Goal: Information Seeking & Learning: Learn about a topic

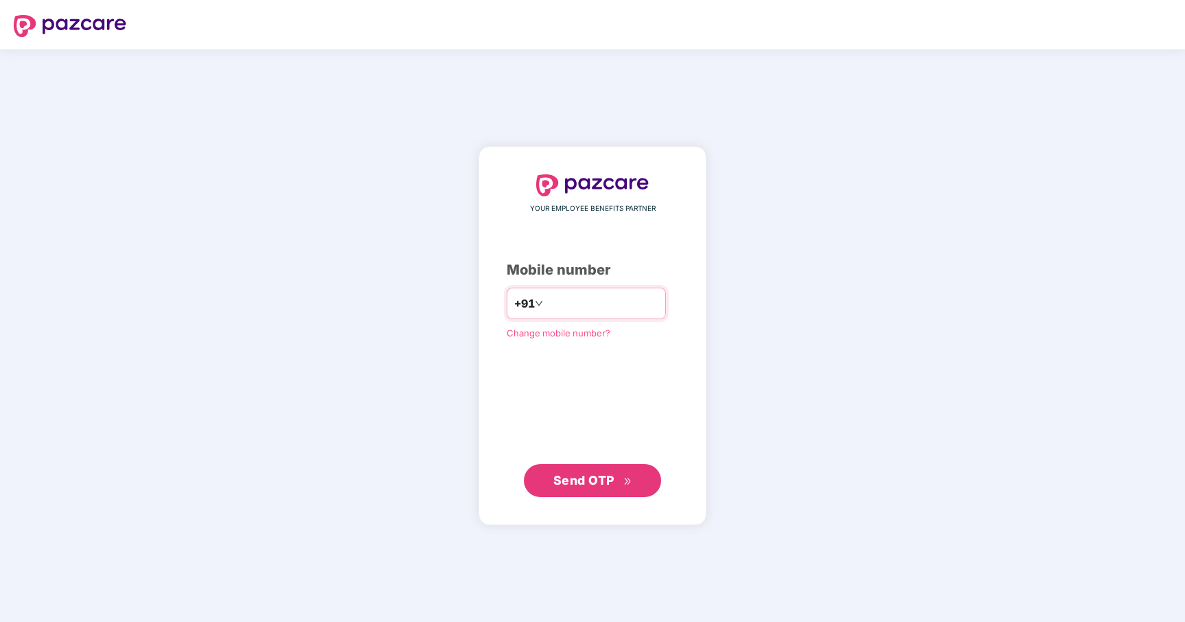
click at [619, 307] on input "number" at bounding box center [602, 304] width 113 height 22
type input "**********"
click at [625, 486] on span "Send OTP" at bounding box center [593, 480] width 79 height 19
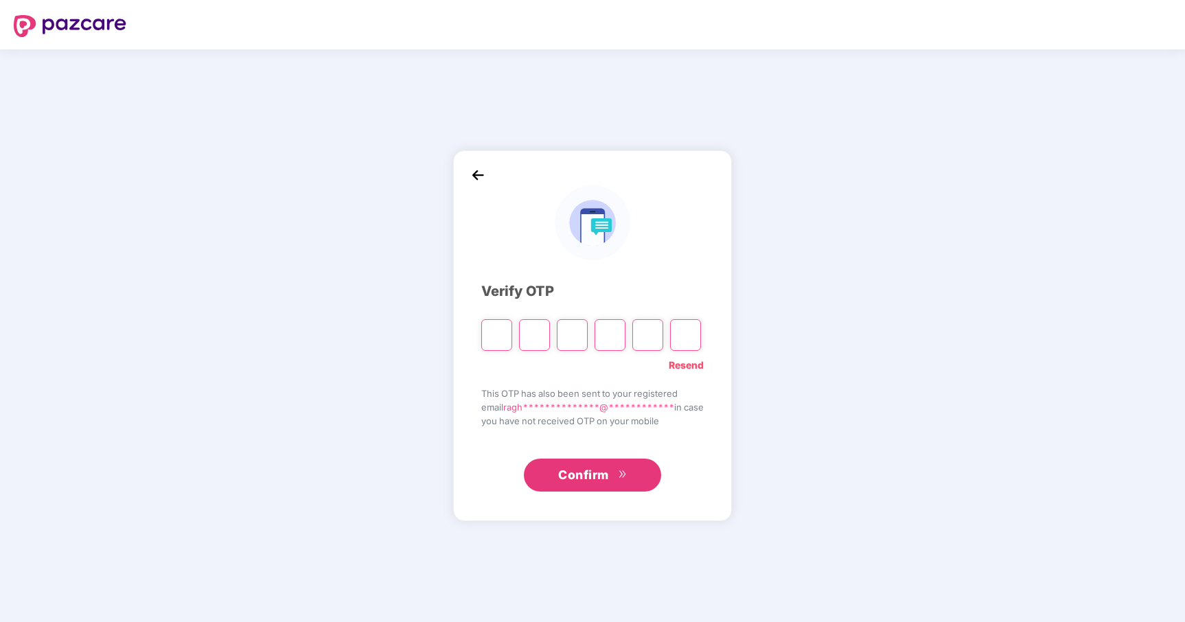
type input "*"
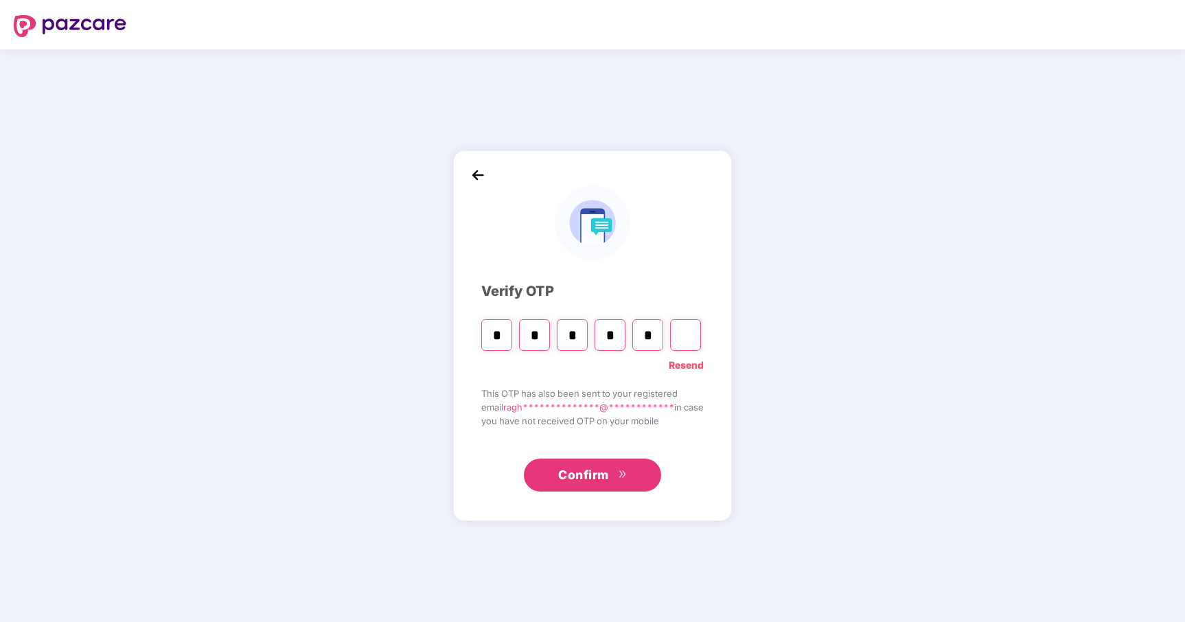
type input "*"
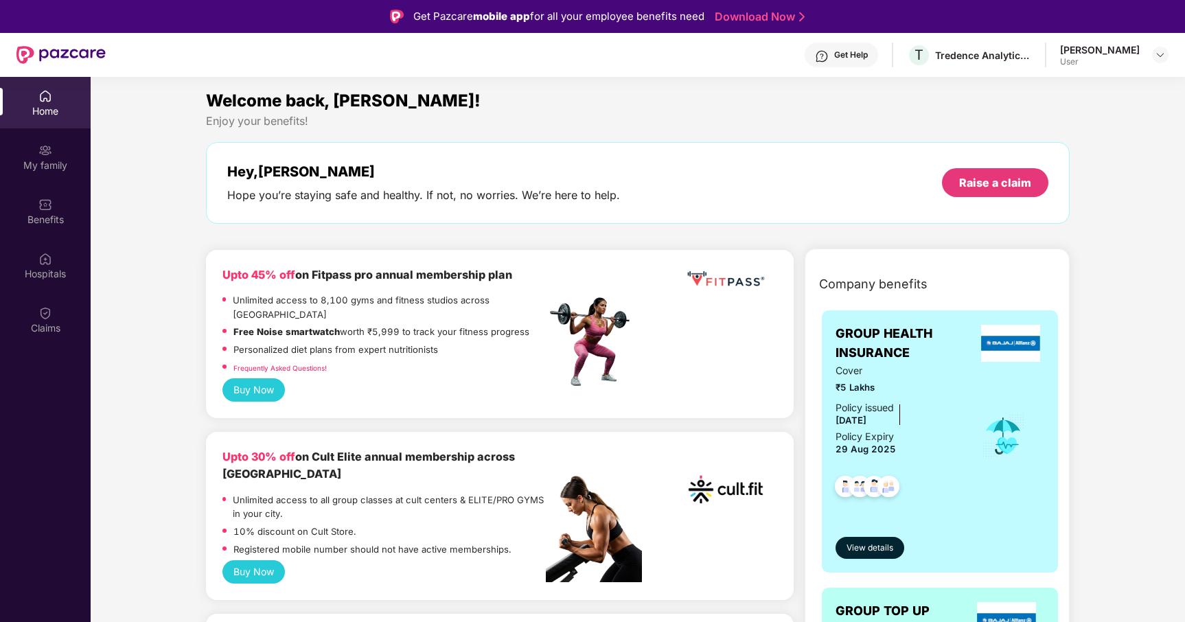
click at [744, 117] on div "Enjoy your benefits!" at bounding box center [638, 121] width 865 height 14
click at [1162, 56] on img at bounding box center [1160, 54] width 11 height 11
click at [672, 117] on div "Enjoy your benefits!" at bounding box center [638, 121] width 865 height 14
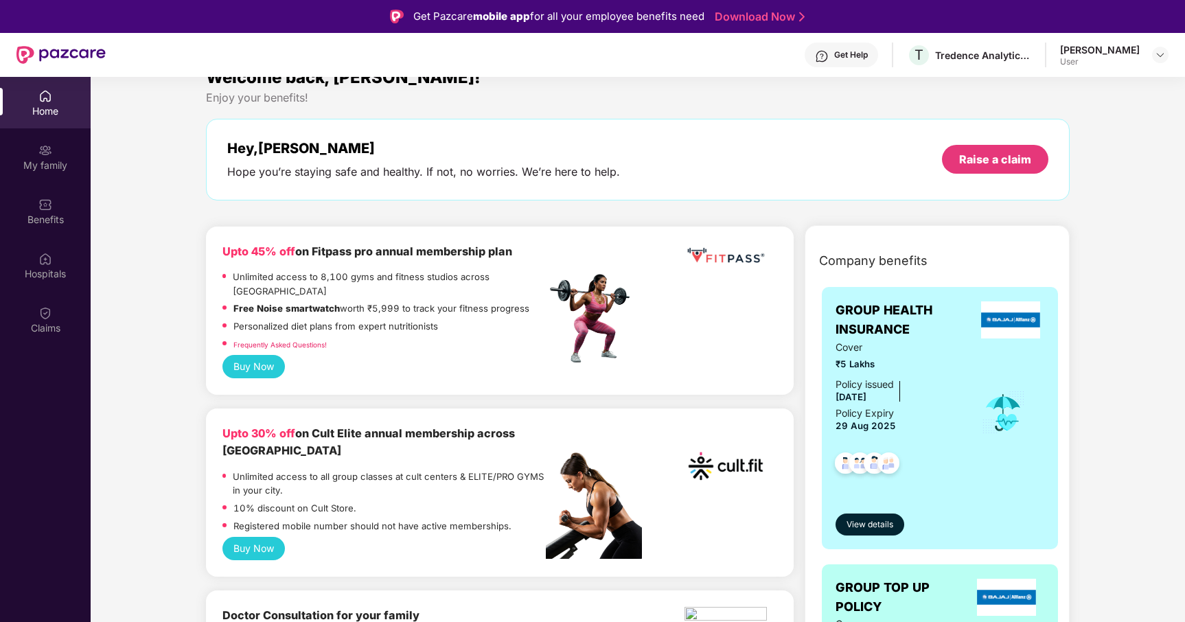
scroll to position [25, 0]
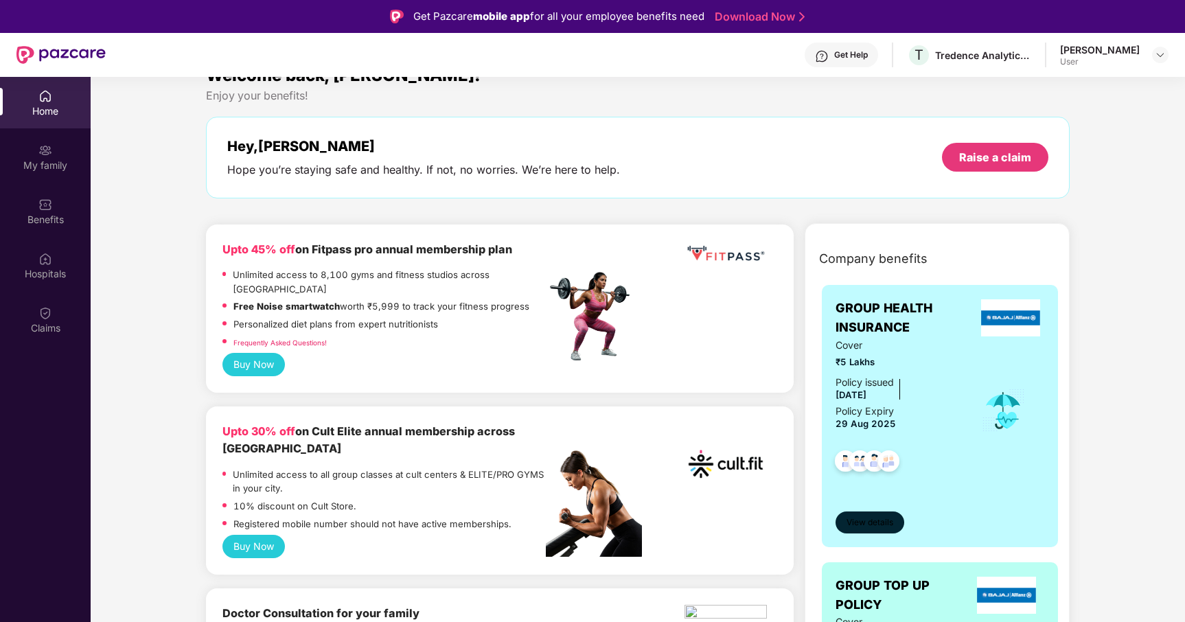
click at [874, 519] on span "View details" at bounding box center [870, 523] width 47 height 13
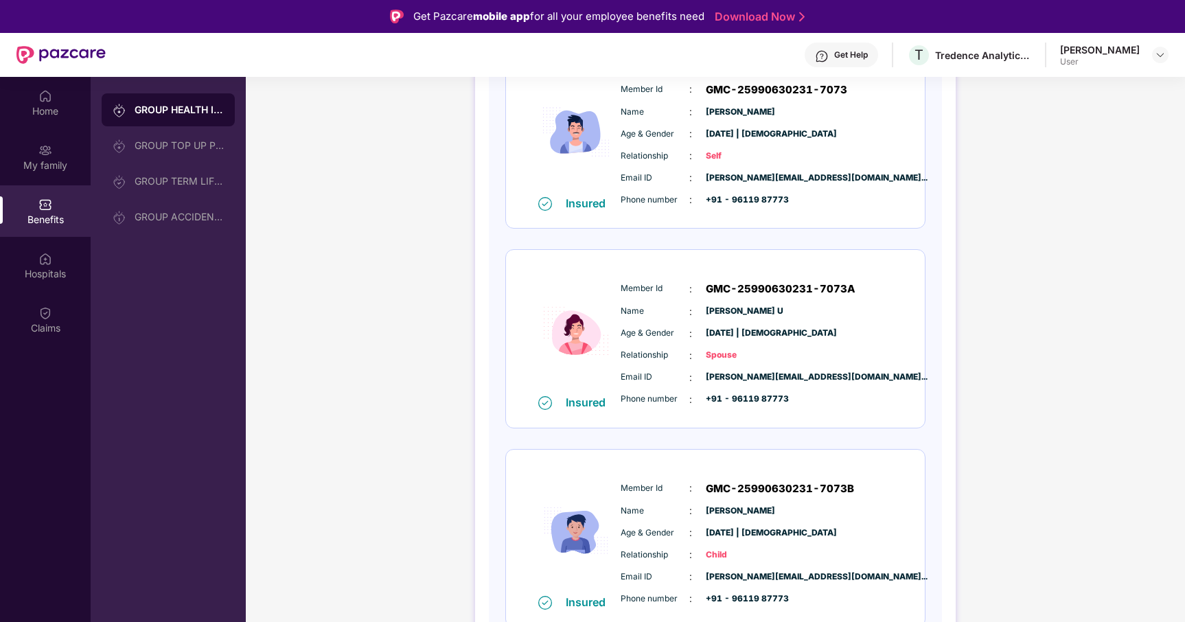
scroll to position [0, 0]
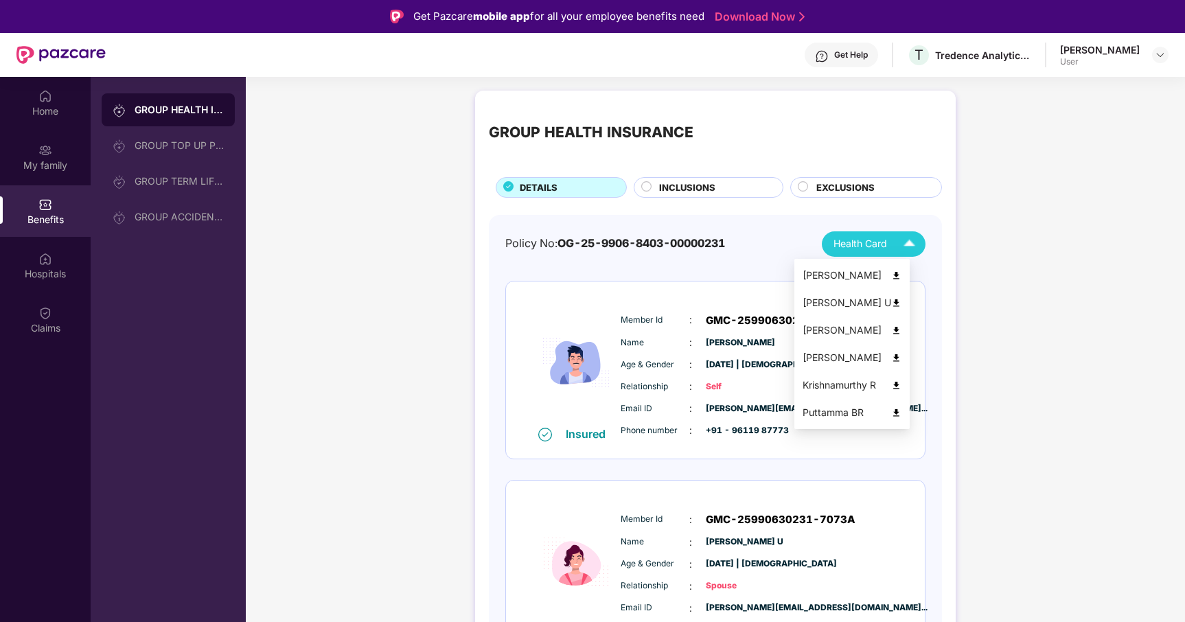
click at [905, 247] on img at bounding box center [910, 244] width 24 height 24
click at [902, 301] on img at bounding box center [897, 303] width 10 height 10
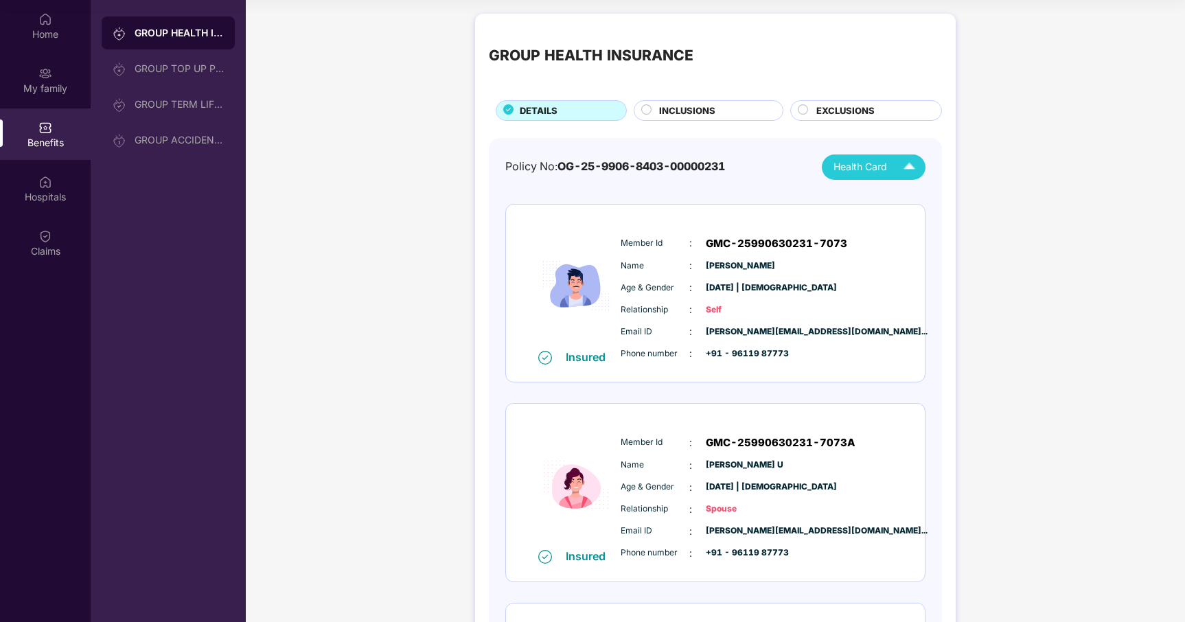
click at [693, 106] on span "INCLUSIONS" at bounding box center [687, 111] width 56 height 14
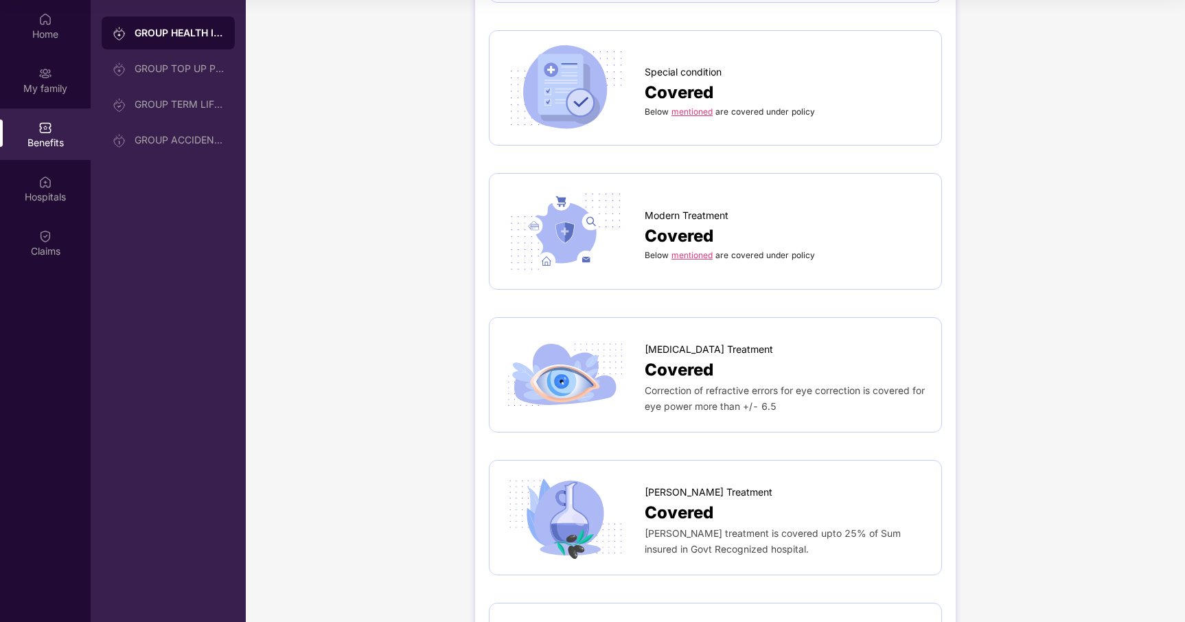
scroll to position [1502, 0]
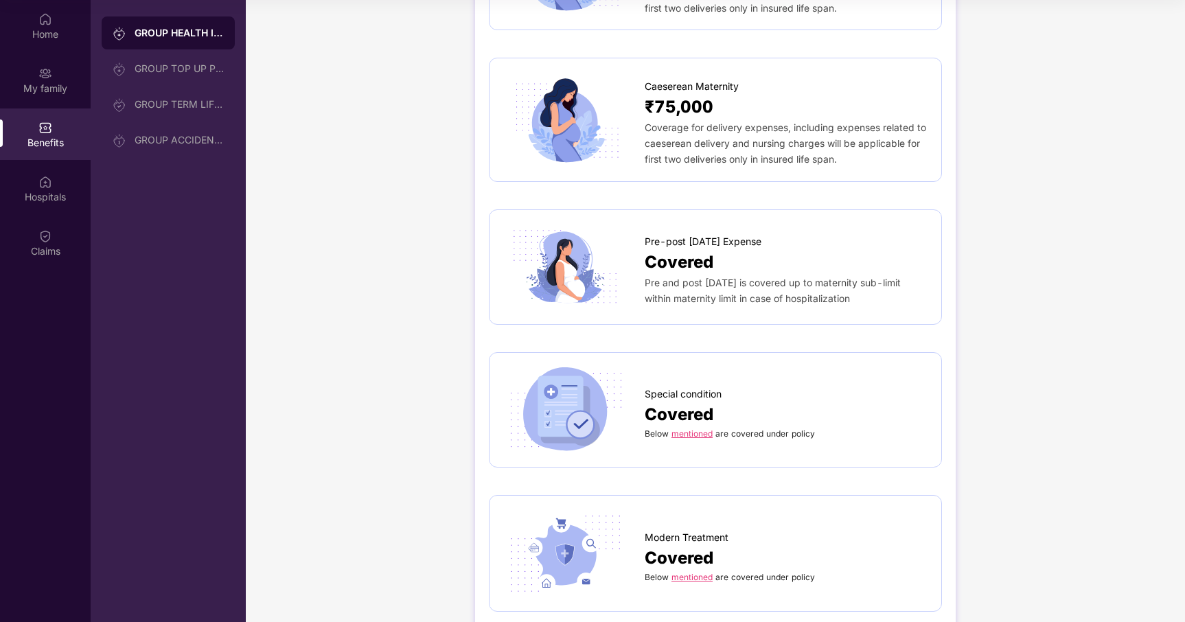
click at [677, 275] on div "Pre and post [DATE] is covered up to maternity sub-limit within maternity limit…" at bounding box center [786, 291] width 283 height 32
click at [674, 249] on span "Covered" at bounding box center [679, 262] width 69 height 26
click at [673, 234] on span "Pre-post [DATE] Expense" at bounding box center [703, 241] width 117 height 15
click at [563, 229] on img at bounding box center [565, 267] width 124 height 87
click at [648, 288] on div "Pre-post [DATE] Expense Covered Pre and post [DATE] is covered up to maternity …" at bounding box center [715, 266] width 453 height 115
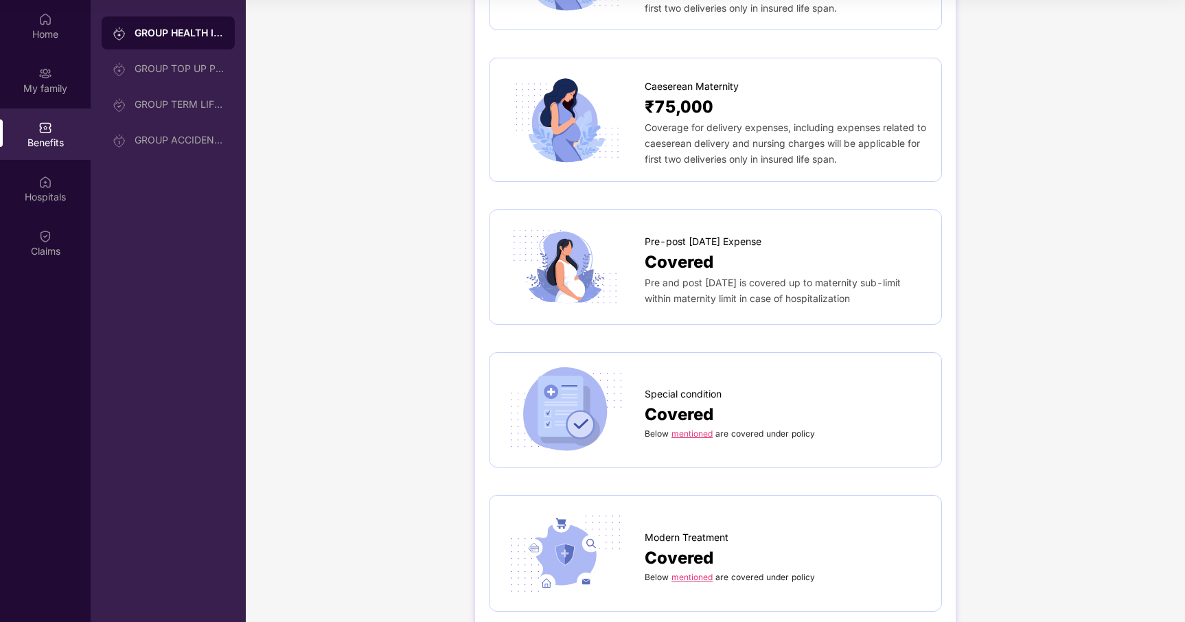
click at [729, 275] on div "Pre and post [DATE] is covered up to maternity sub-limit within maternity limit…" at bounding box center [786, 291] width 283 height 32
click at [172, 66] on div "GROUP TOP UP POLICY" at bounding box center [179, 68] width 89 height 11
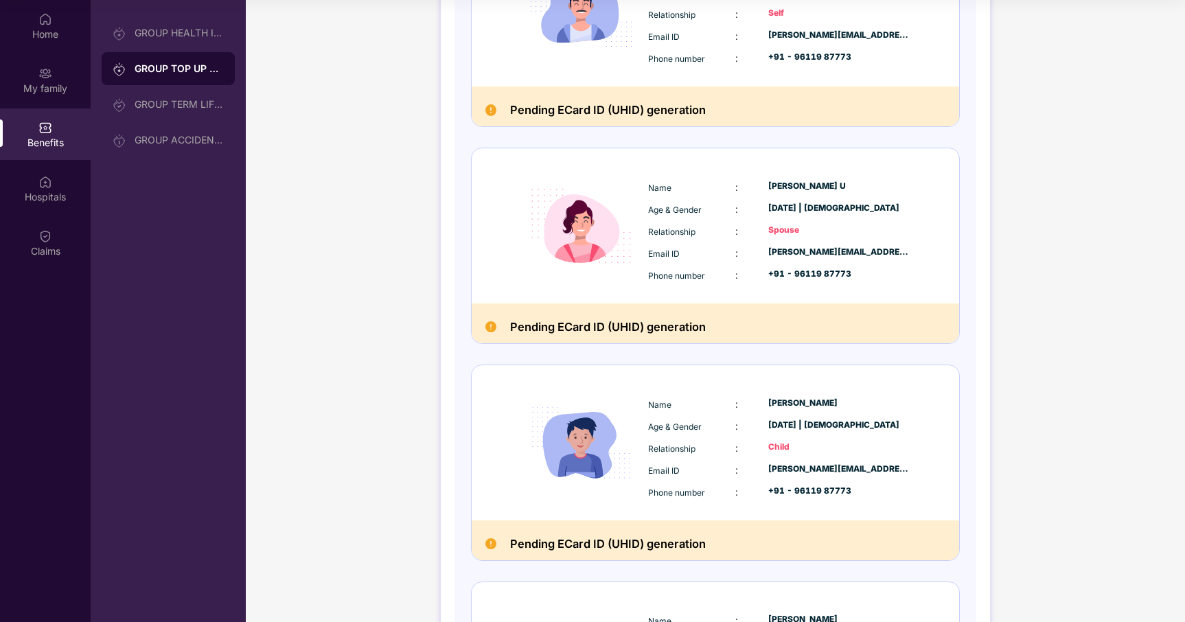
scroll to position [0, 0]
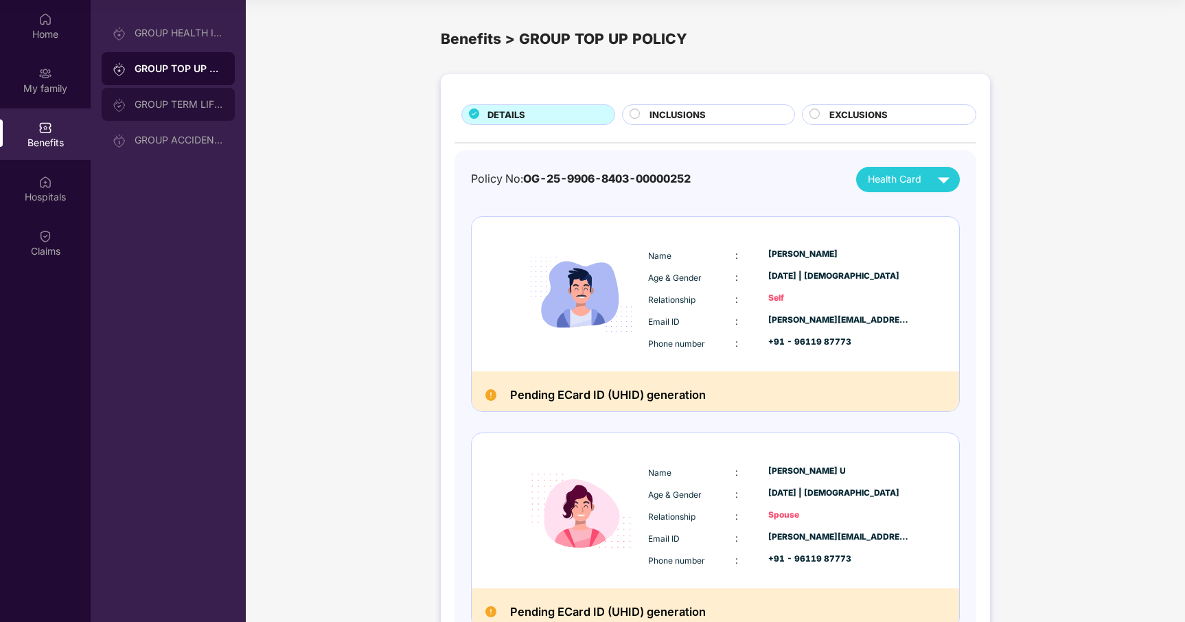
click at [178, 109] on div "GROUP TERM LIFE INSURANCE" at bounding box center [179, 104] width 89 height 11
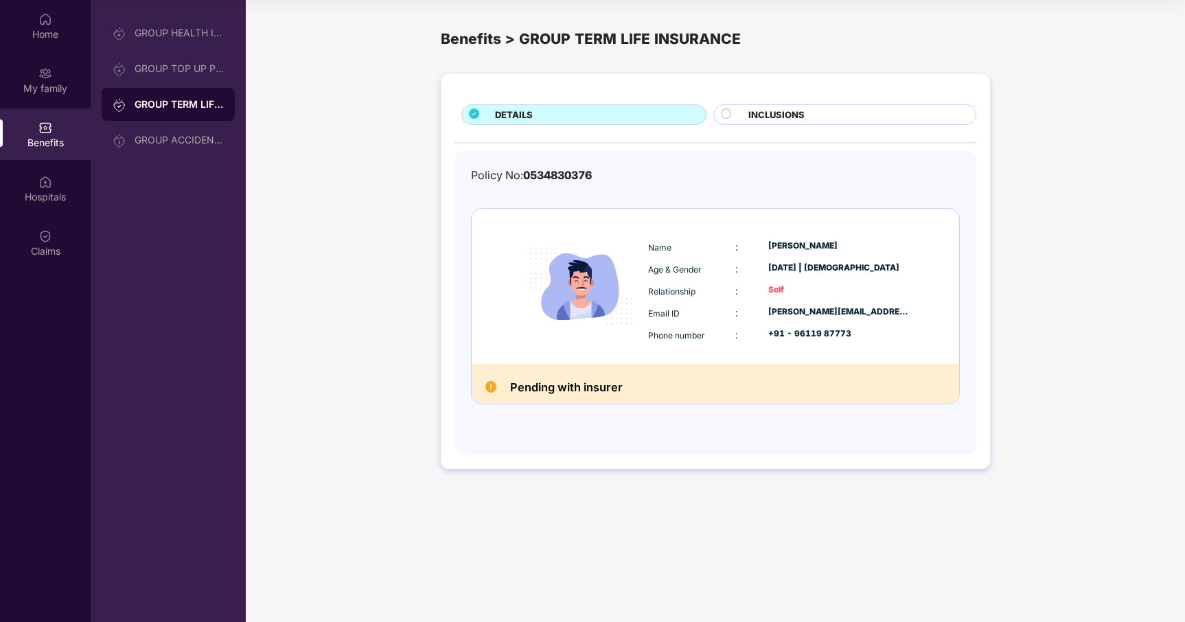
click at [797, 117] on span "INCLUSIONS" at bounding box center [777, 115] width 56 height 14
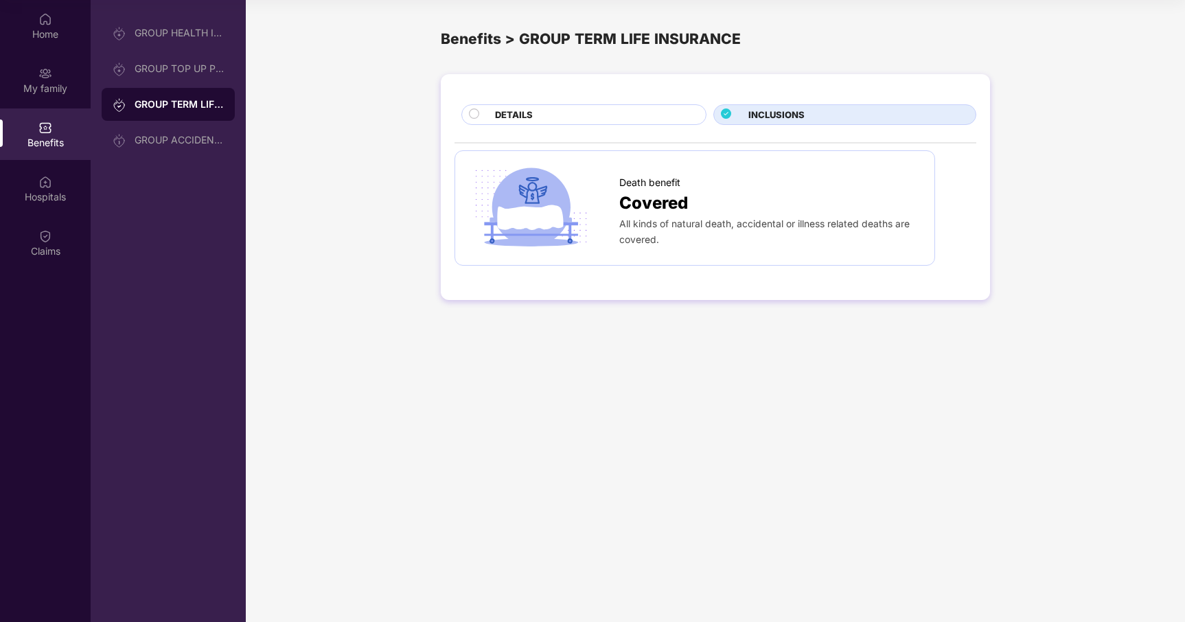
click at [607, 117] on div "DETAILS" at bounding box center [593, 116] width 211 height 16
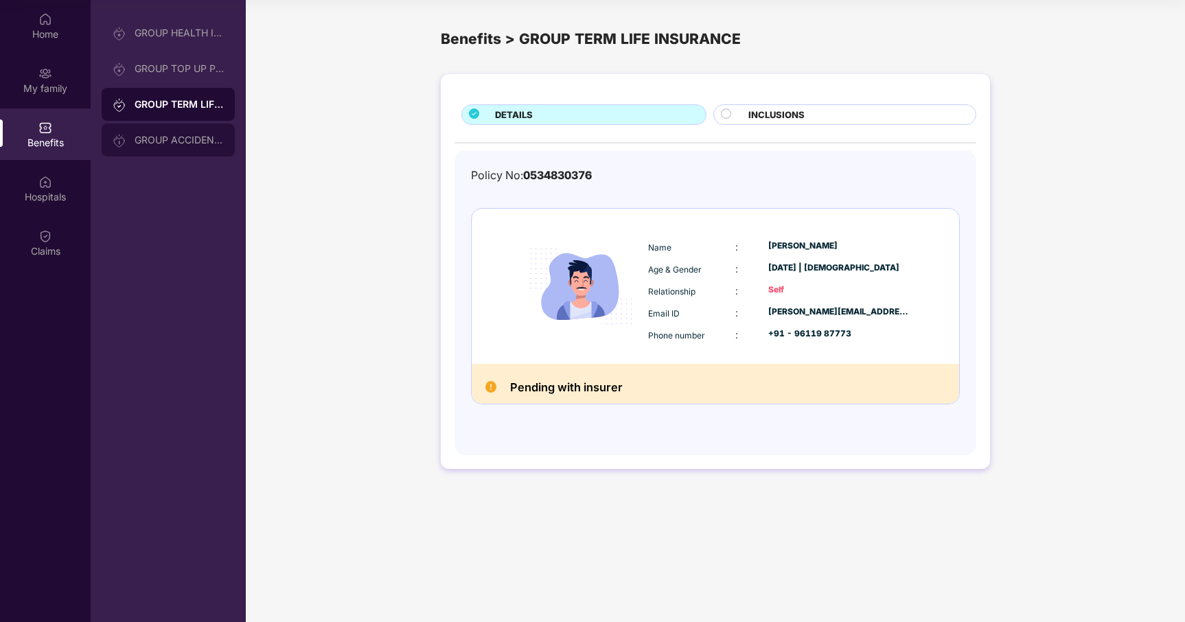
click at [209, 133] on div "GROUP ACCIDENTAL INSURANCE" at bounding box center [168, 140] width 133 height 33
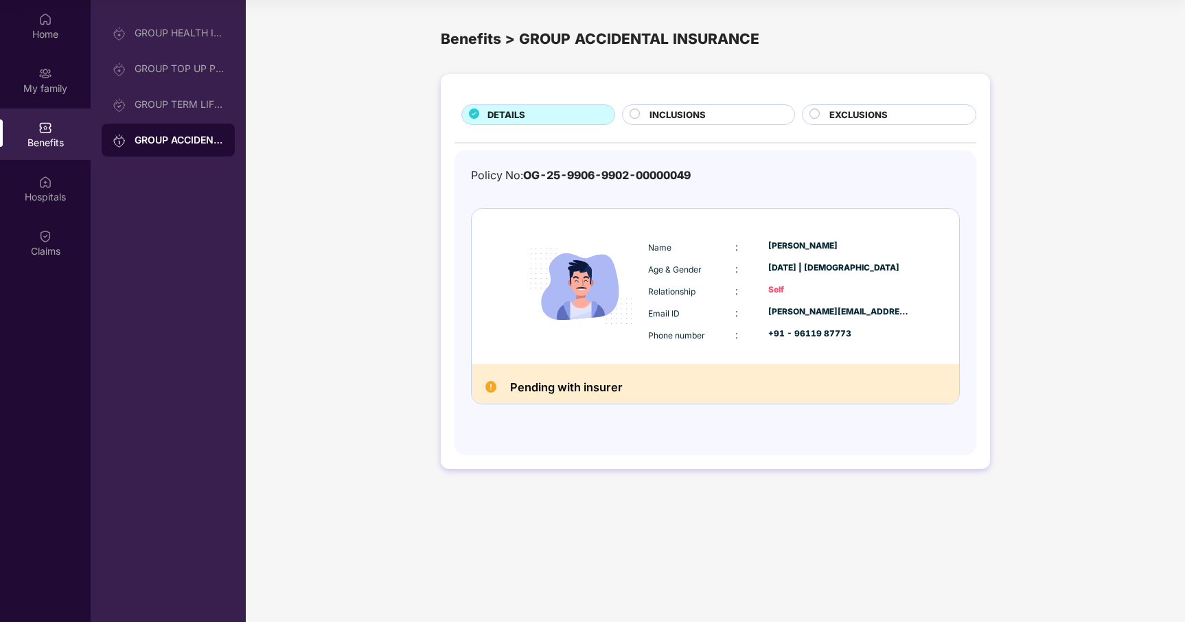
click at [640, 115] on div at bounding box center [636, 116] width 13 height 14
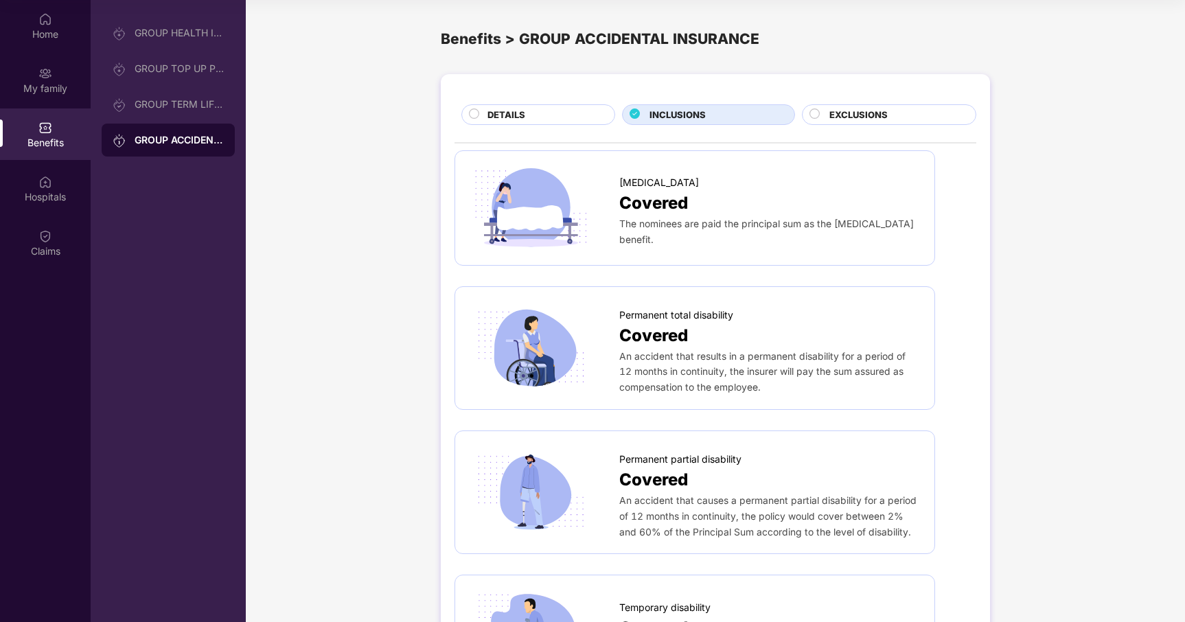
click at [860, 109] on span "EXCLUSIONS" at bounding box center [859, 115] width 58 height 14
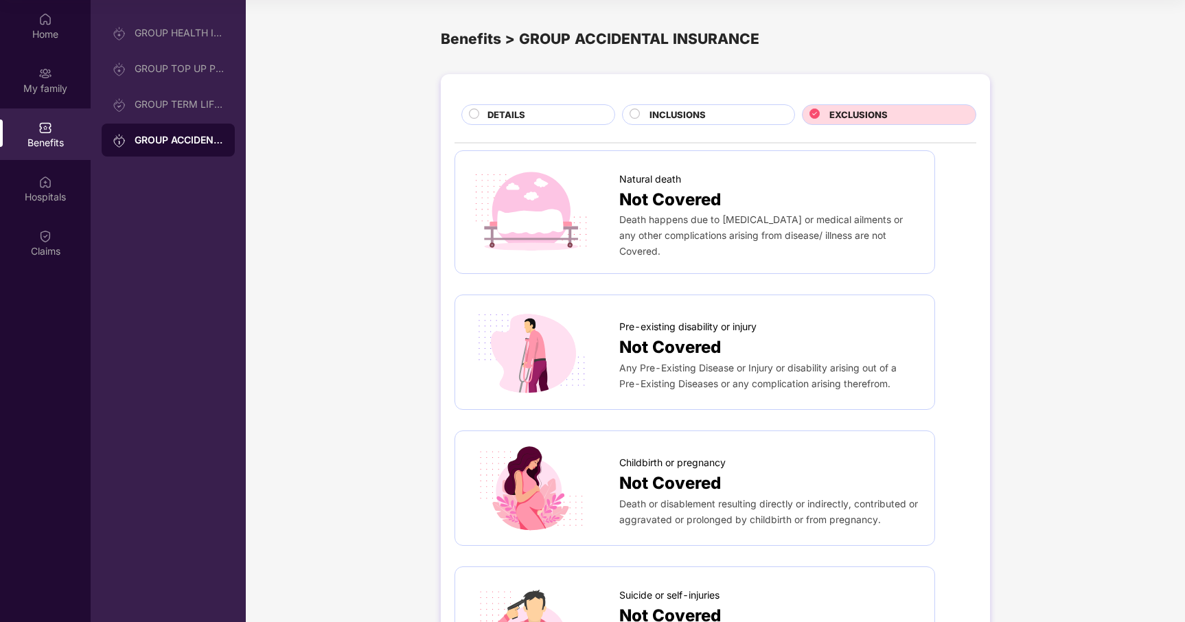
click at [677, 119] on span "INCLUSIONS" at bounding box center [678, 115] width 56 height 14
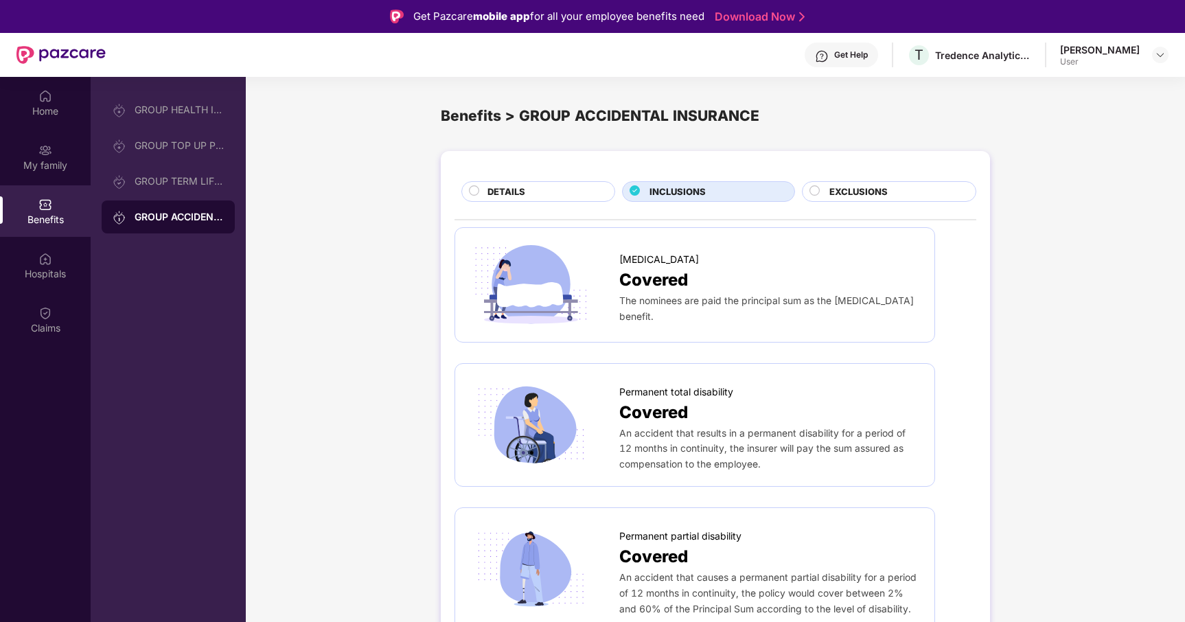
click at [885, 188] on span "EXCLUSIONS" at bounding box center [859, 192] width 58 height 14
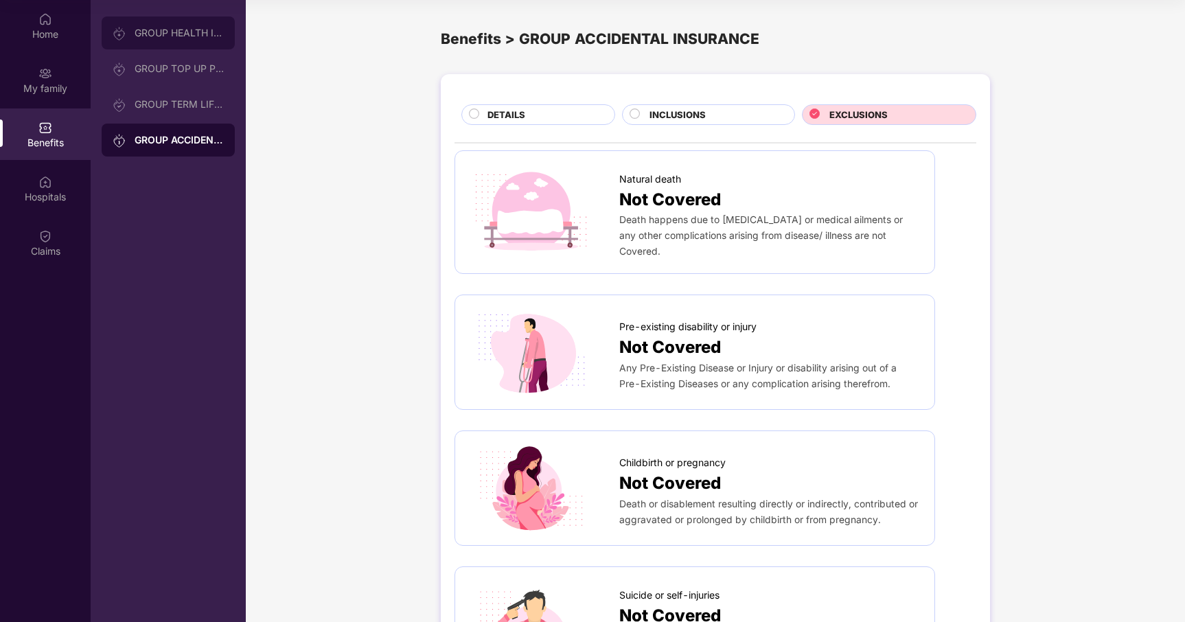
click at [184, 33] on div "GROUP HEALTH INSURANCE" at bounding box center [179, 32] width 89 height 11
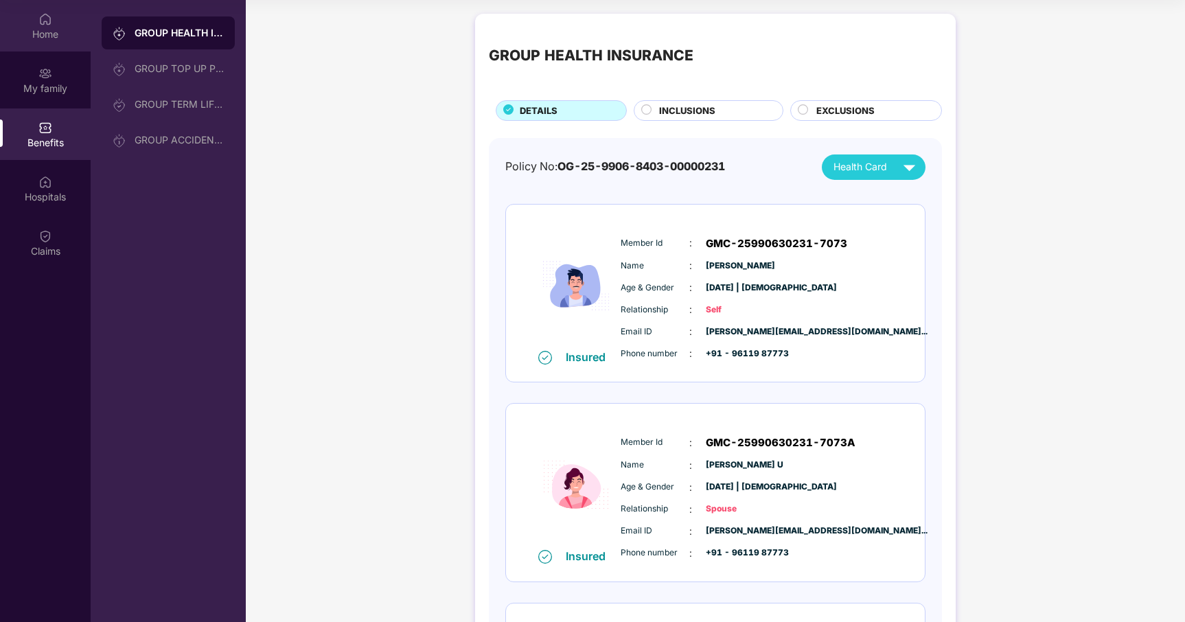
click at [49, 22] on img at bounding box center [45, 19] width 14 height 14
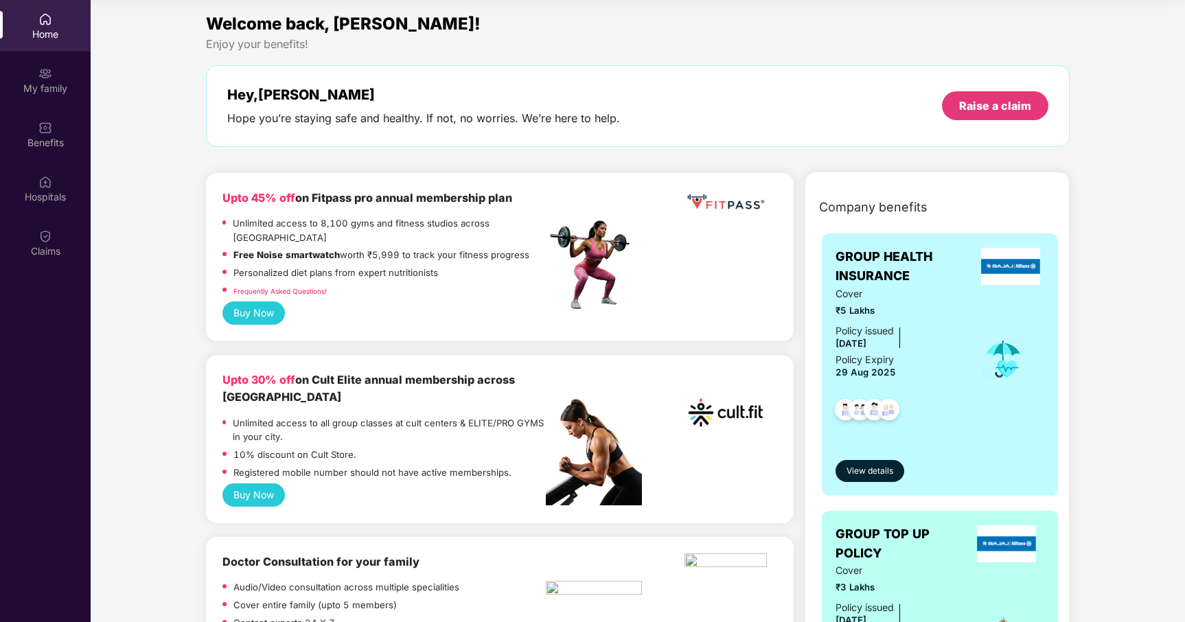
click at [701, 120] on div "Hey, [PERSON_NAME] Hope you’re staying safe and healthy. If not, no worries. We…" at bounding box center [638, 106] width 822 height 39
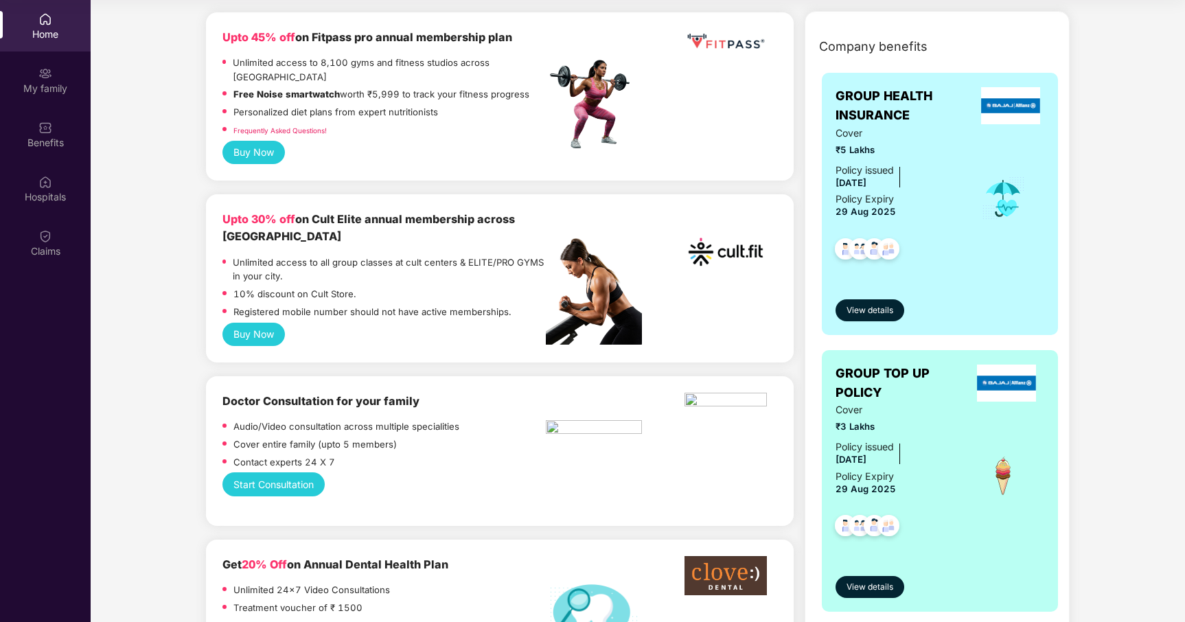
scroll to position [252, 0]
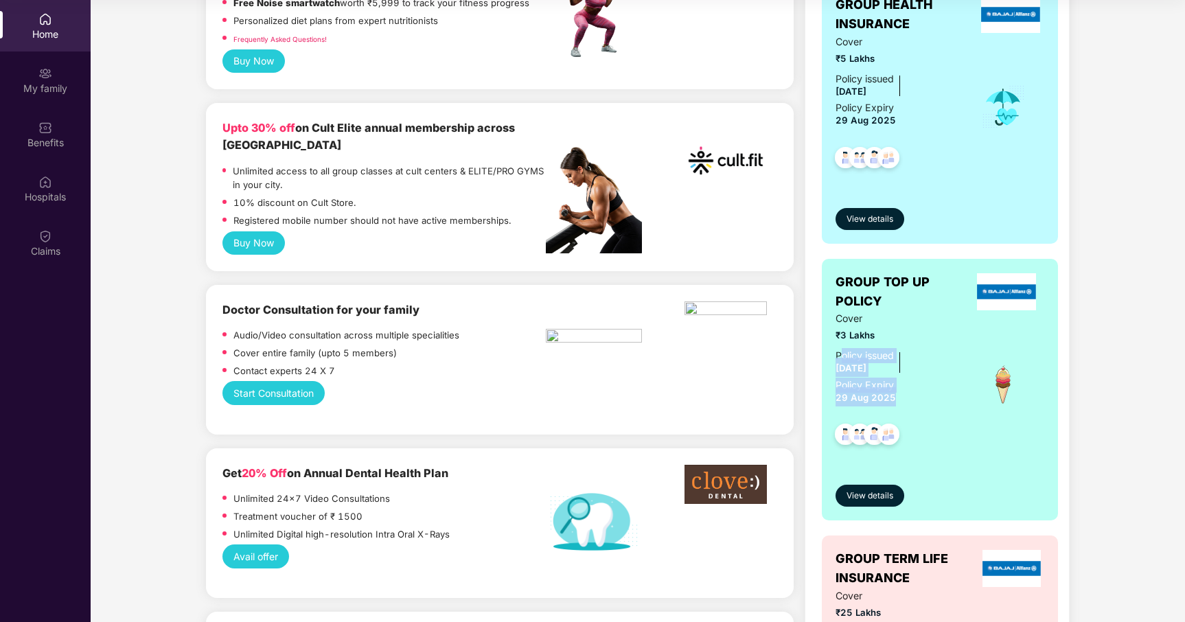
drag, startPoint x: 838, startPoint y: 355, endPoint x: 896, endPoint y: 397, distance: 71.3
click at [896, 397] on div "Policy issued [DATE] Policy Expiry [DATE]" at bounding box center [899, 377] width 127 height 58
click at [906, 377] on div "Policy issued [DATE] Policy Expiry [DATE]" at bounding box center [899, 377] width 127 height 58
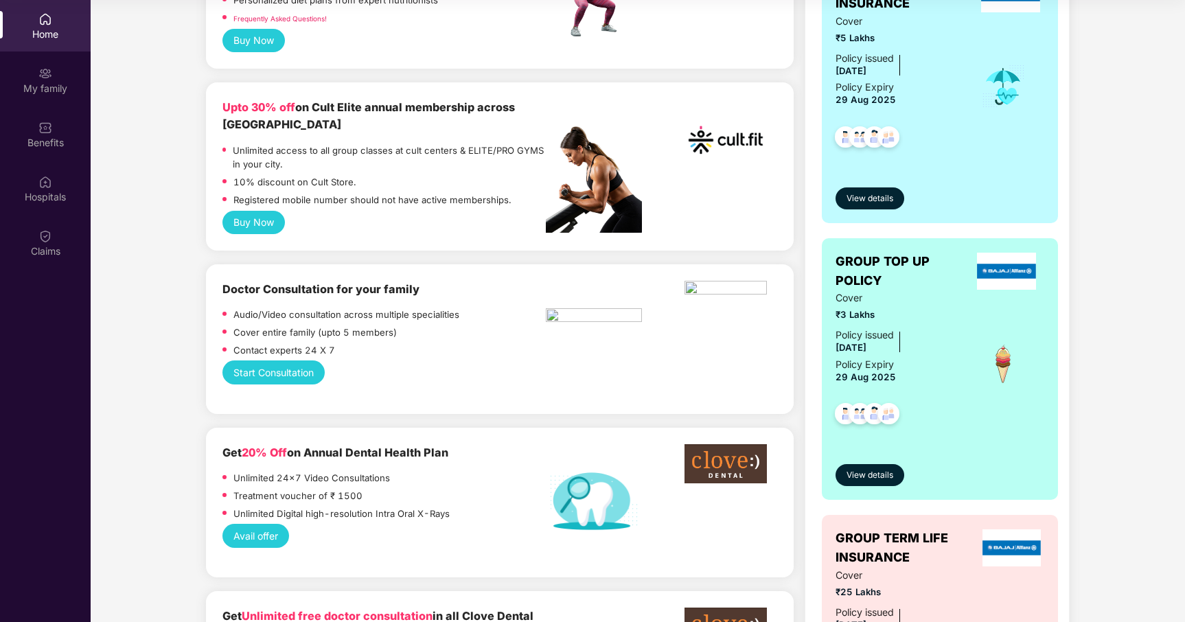
scroll to position [444, 0]
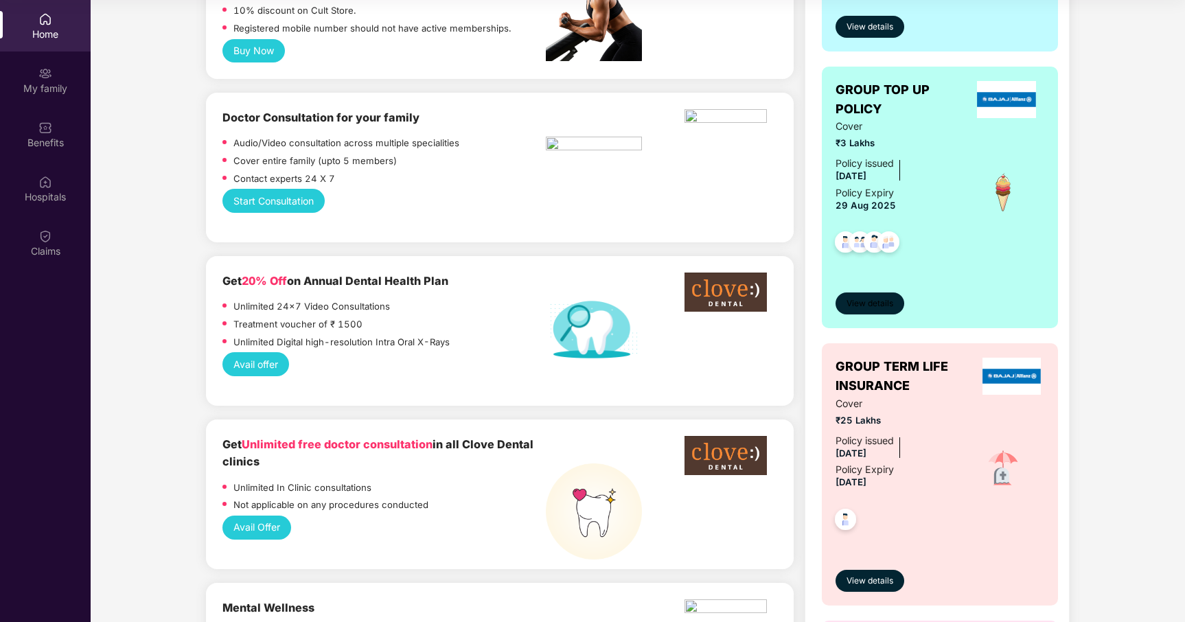
click at [871, 308] on span "View details" at bounding box center [870, 303] width 47 height 13
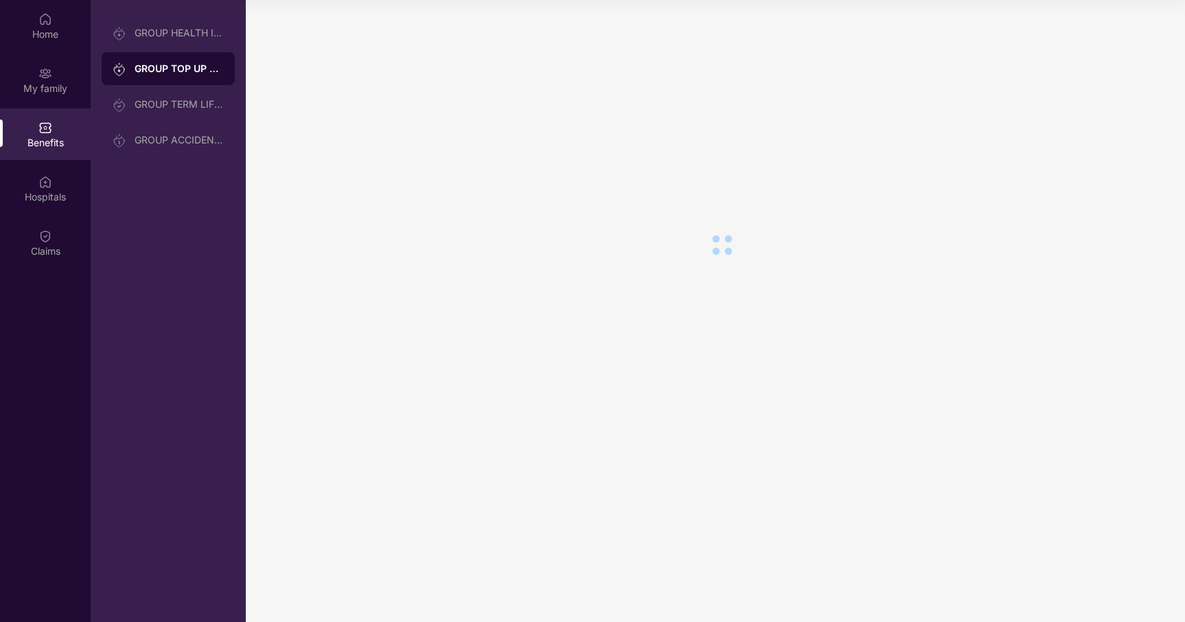
scroll to position [0, 0]
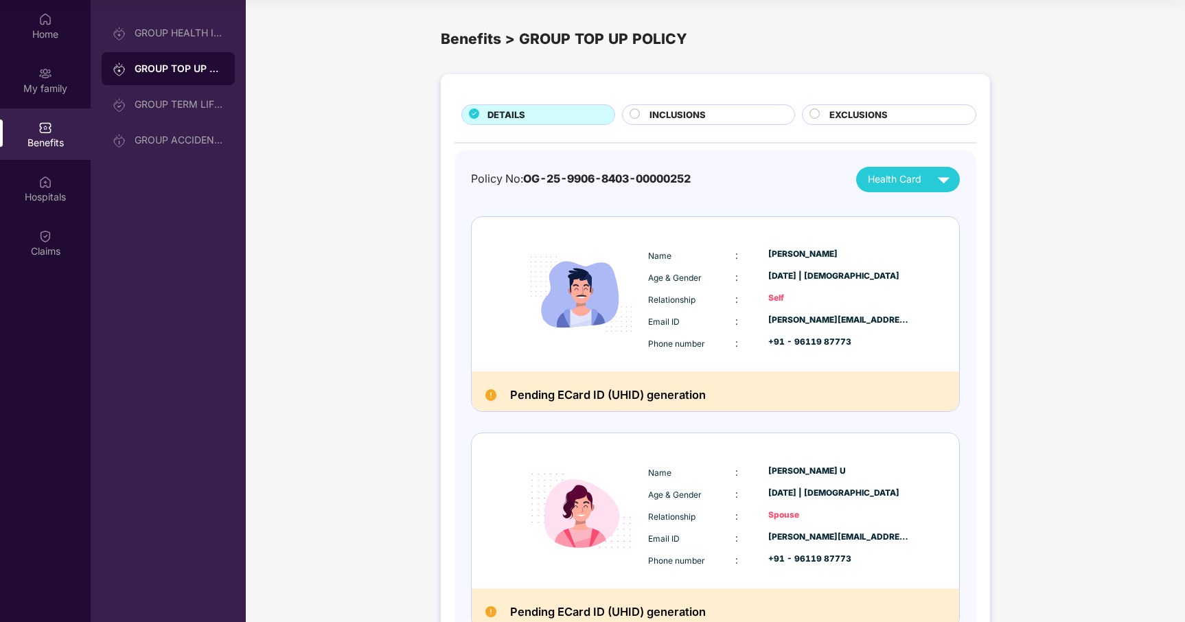
click at [711, 111] on div "INCLUSIONS" at bounding box center [715, 116] width 144 height 16
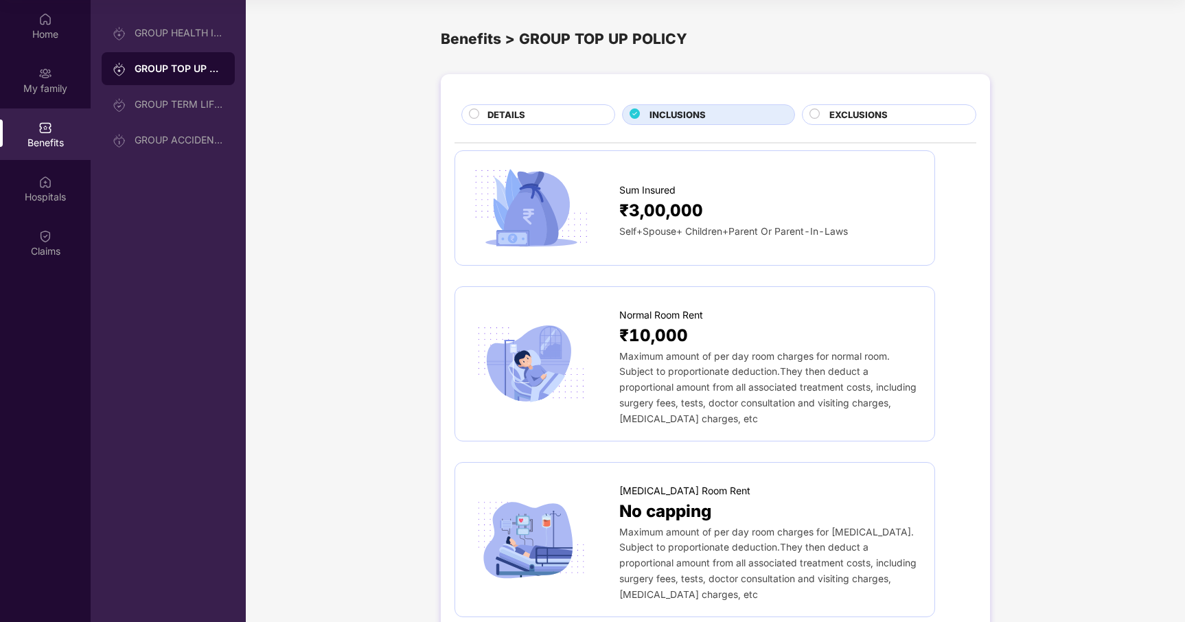
click at [854, 111] on span "EXCLUSIONS" at bounding box center [859, 115] width 58 height 14
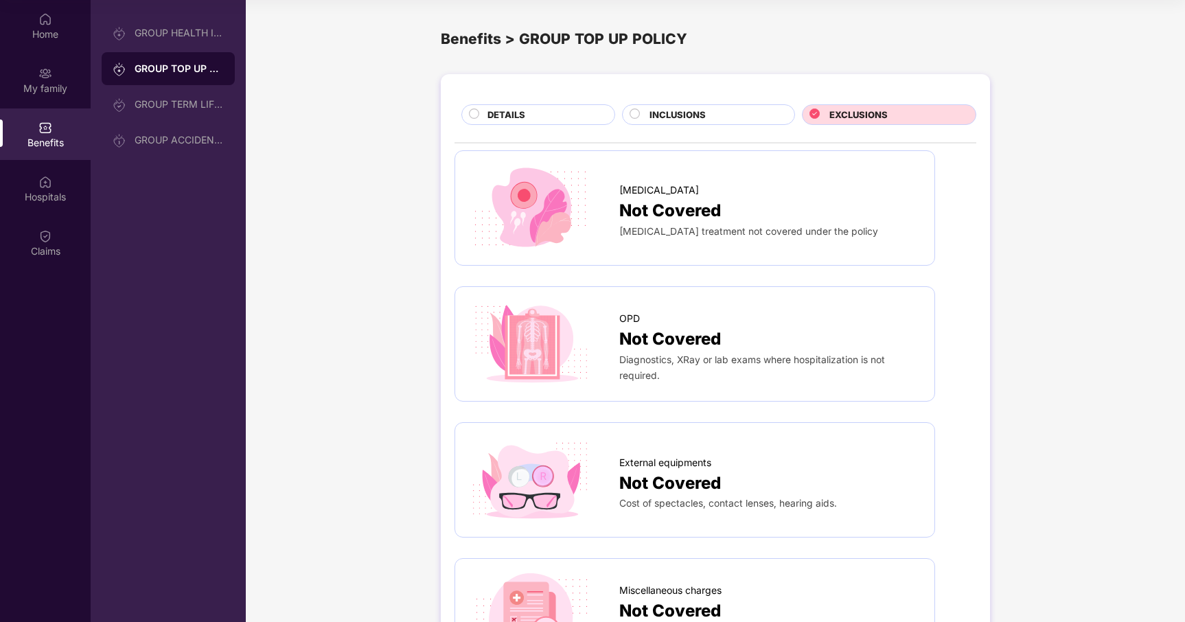
click at [563, 113] on div "DETAILS" at bounding box center [544, 116] width 127 height 16
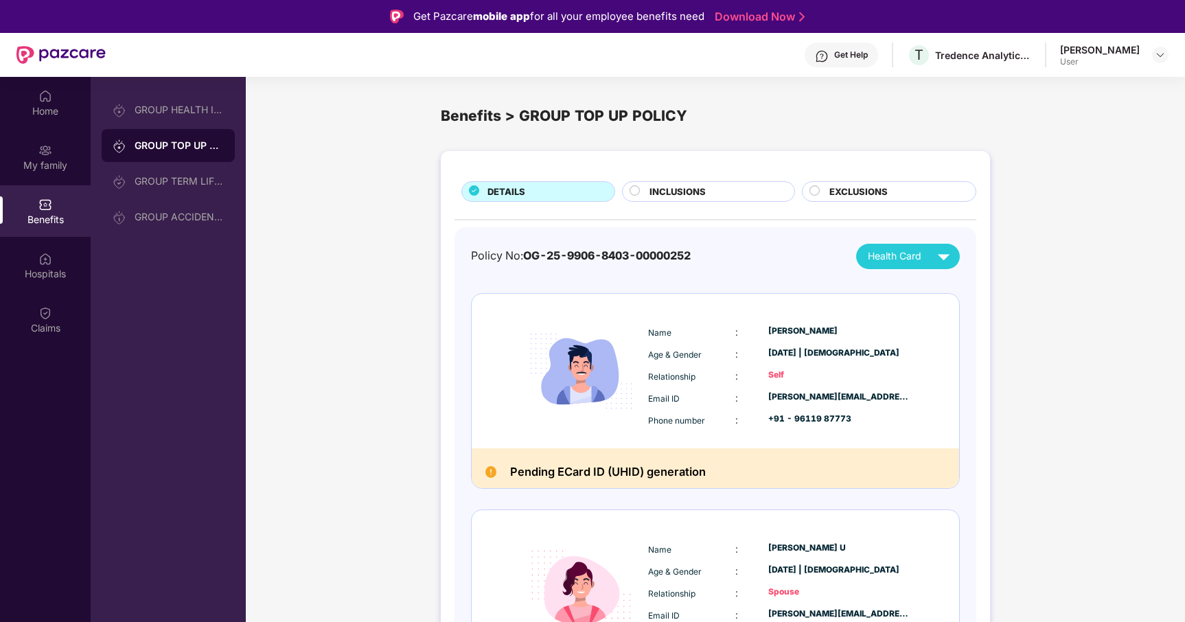
click at [695, 194] on span "INCLUSIONS" at bounding box center [678, 192] width 56 height 14
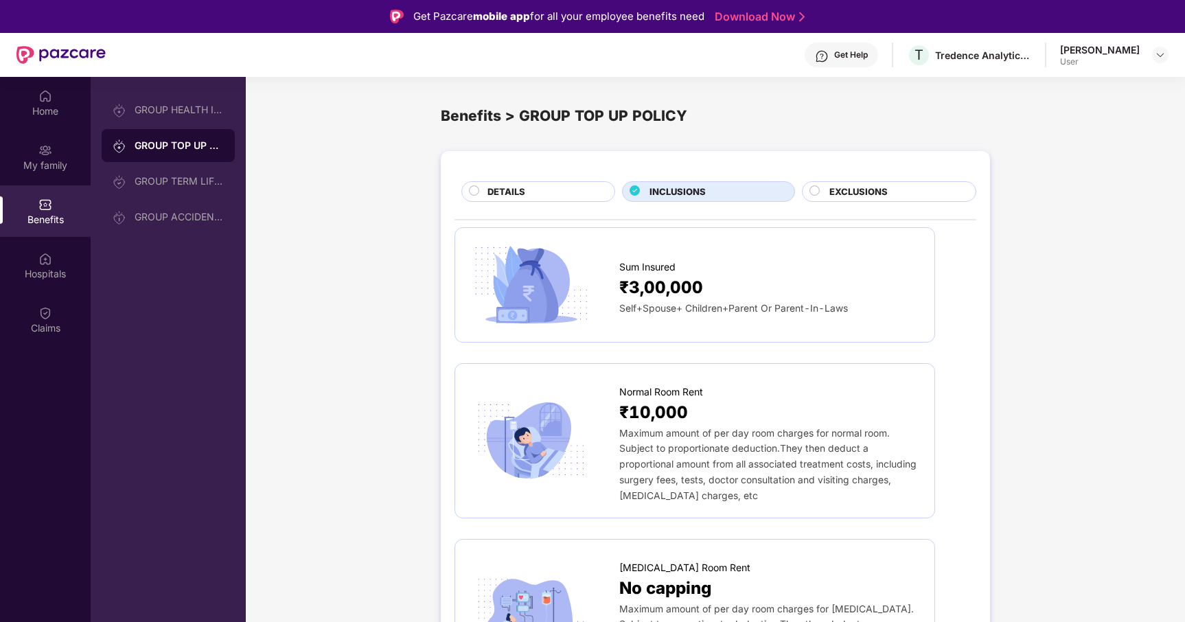
click at [843, 192] on span "EXCLUSIONS" at bounding box center [859, 192] width 58 height 14
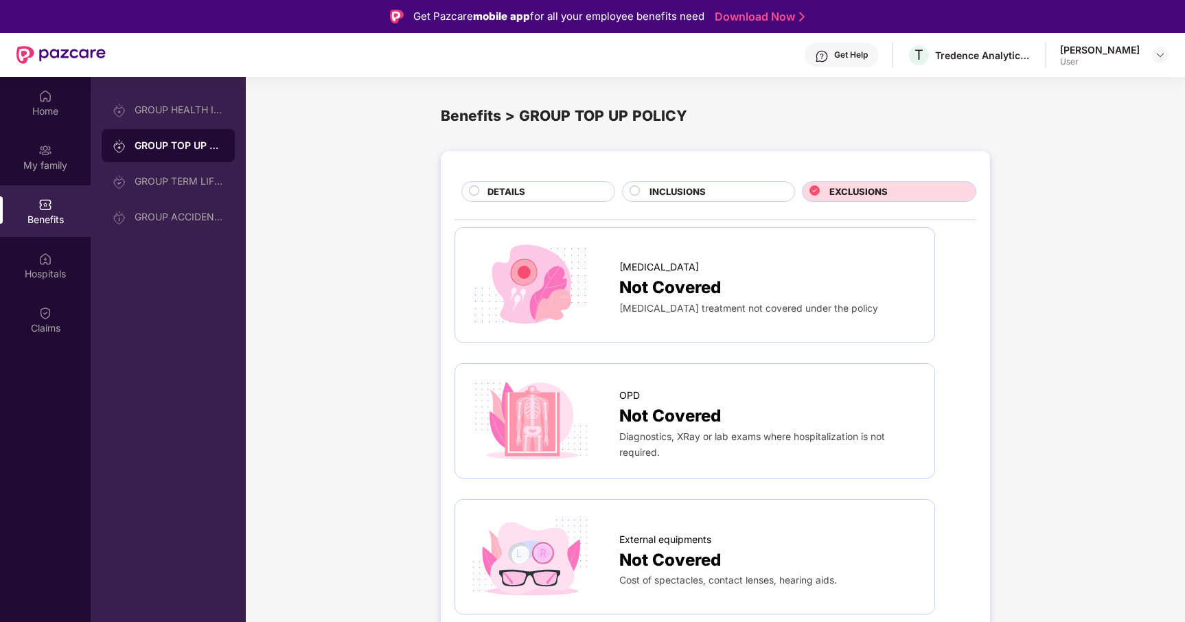
click at [546, 193] on div "DETAILS" at bounding box center [544, 193] width 127 height 16
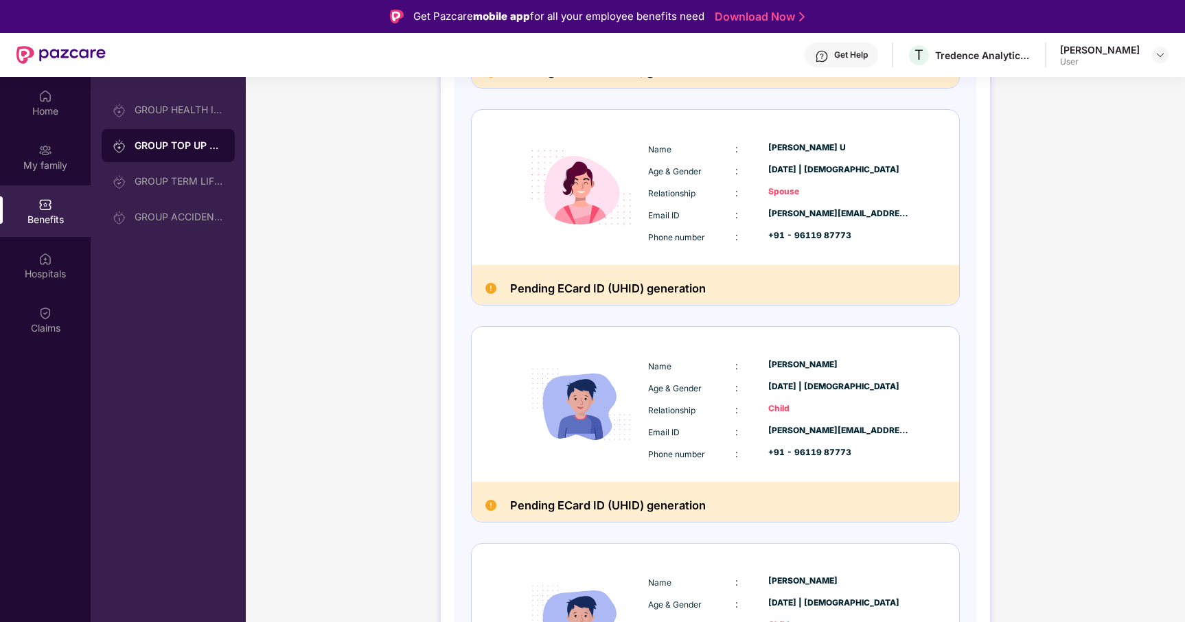
scroll to position [402, 0]
click at [561, 284] on h2 "Pending ECard ID (UHID) generation" at bounding box center [608, 286] width 196 height 19
click at [490, 286] on img at bounding box center [491, 287] width 11 height 11
drag, startPoint x: 544, startPoint y: 285, endPoint x: 694, endPoint y: 281, distance: 150.5
click at [636, 284] on h2 "Pending ECard ID (UHID) generation" at bounding box center [608, 286] width 196 height 19
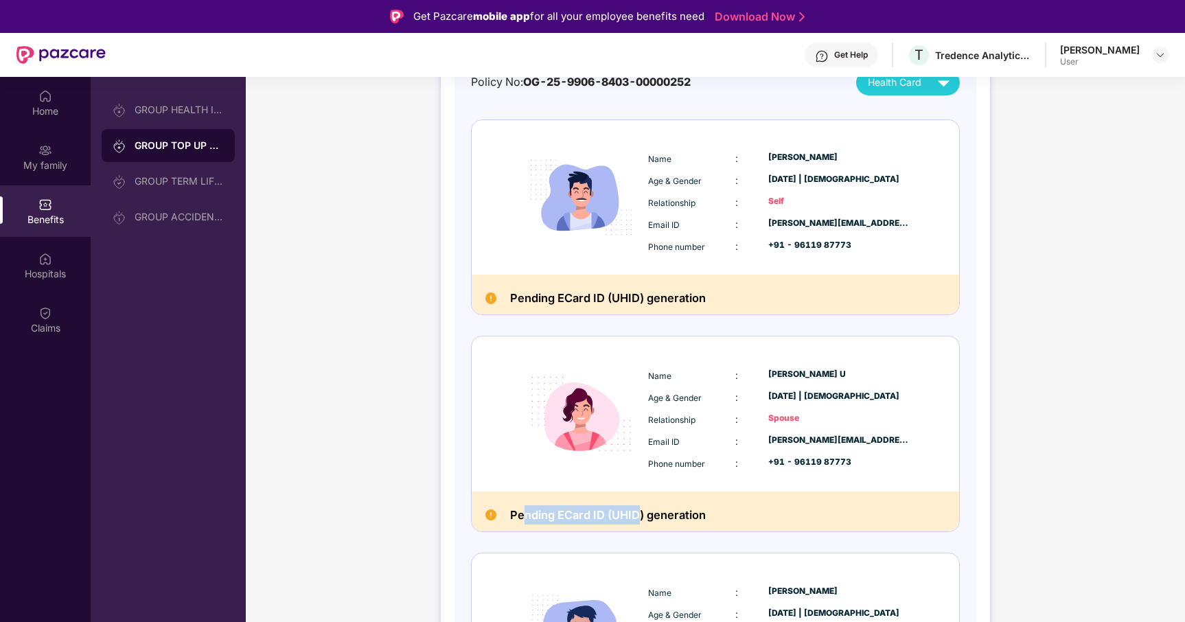
scroll to position [0, 0]
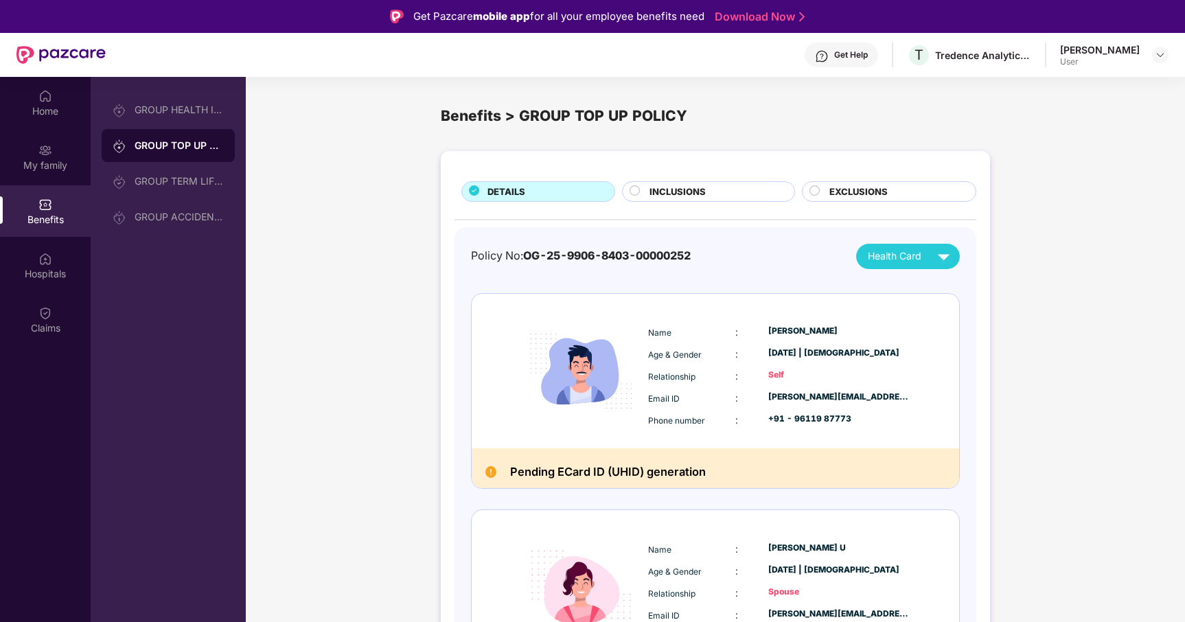
click at [714, 195] on div "INCLUSIONS" at bounding box center [715, 193] width 144 height 16
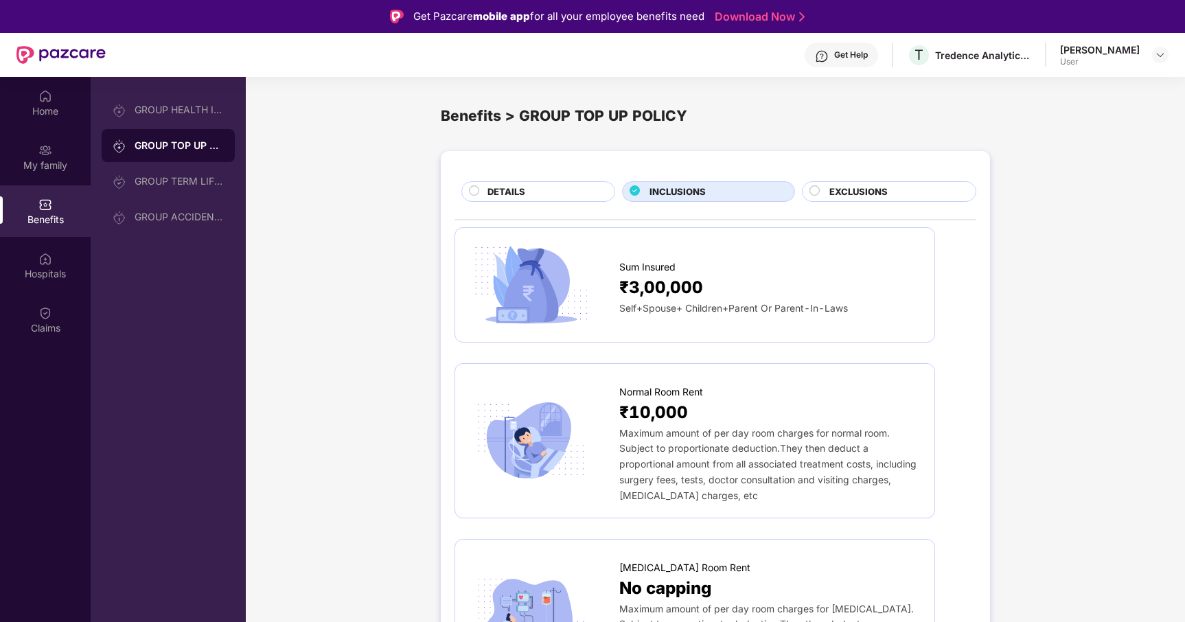
click at [899, 186] on div "EXCLUSIONS" at bounding box center [896, 193] width 146 height 16
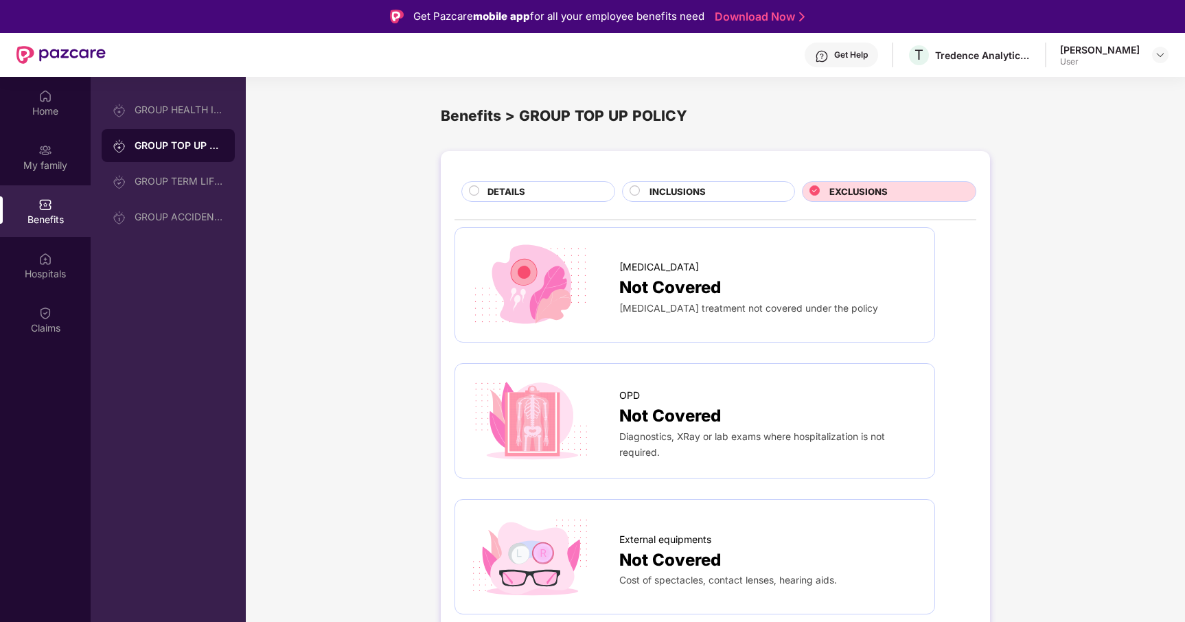
click at [520, 190] on span "DETAILS" at bounding box center [507, 192] width 38 height 14
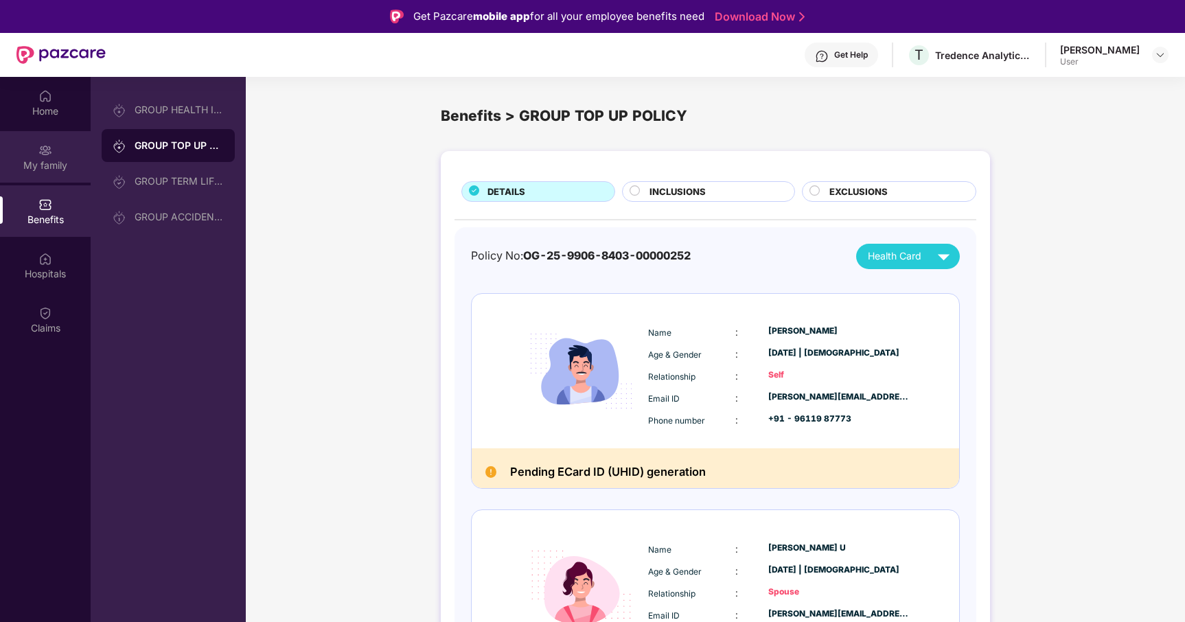
click at [58, 151] on div "My family" at bounding box center [45, 157] width 91 height 52
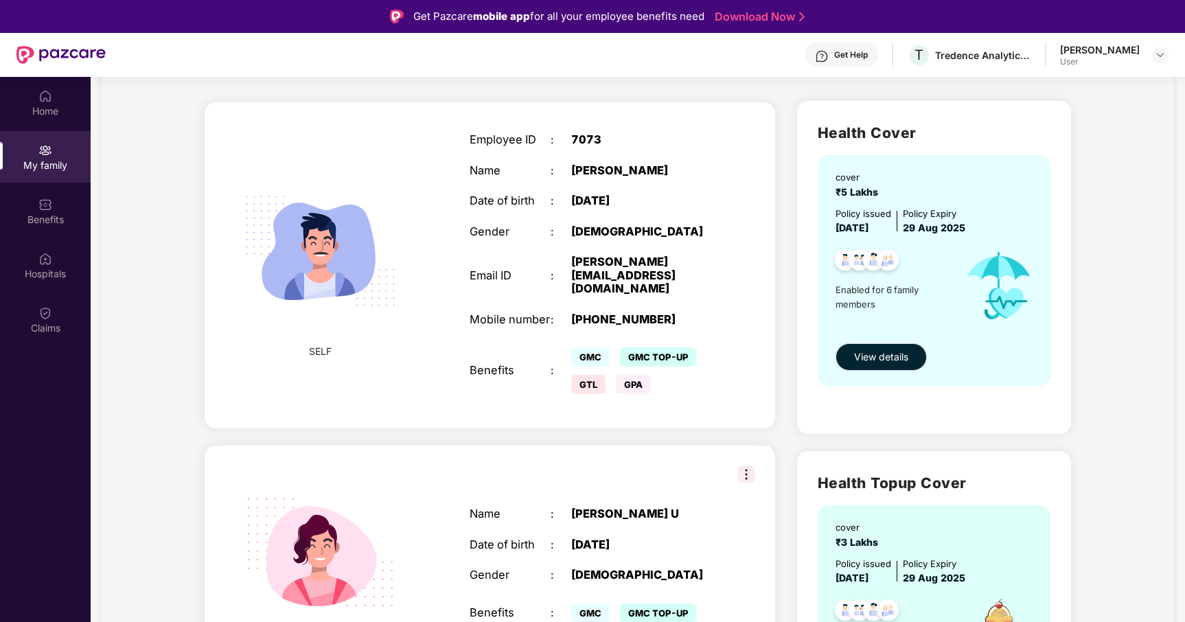
scroll to position [76, 0]
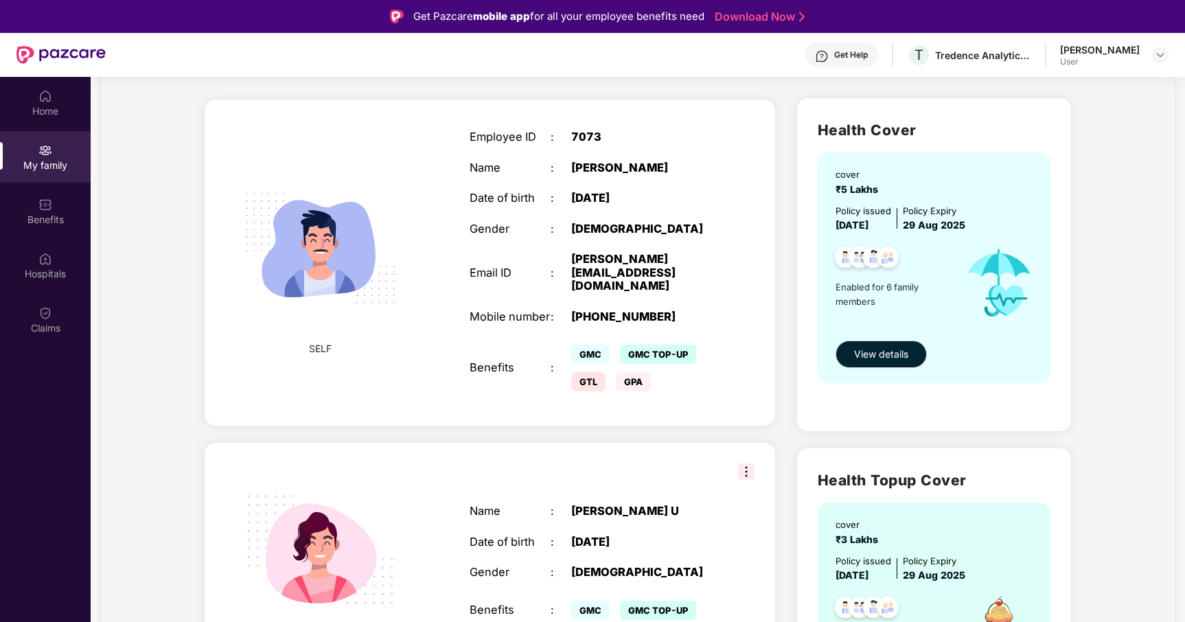
click at [658, 345] on span "GMC TOP-UP" at bounding box center [658, 354] width 76 height 19
click at [656, 345] on span "GMC TOP-UP" at bounding box center [658, 354] width 76 height 19
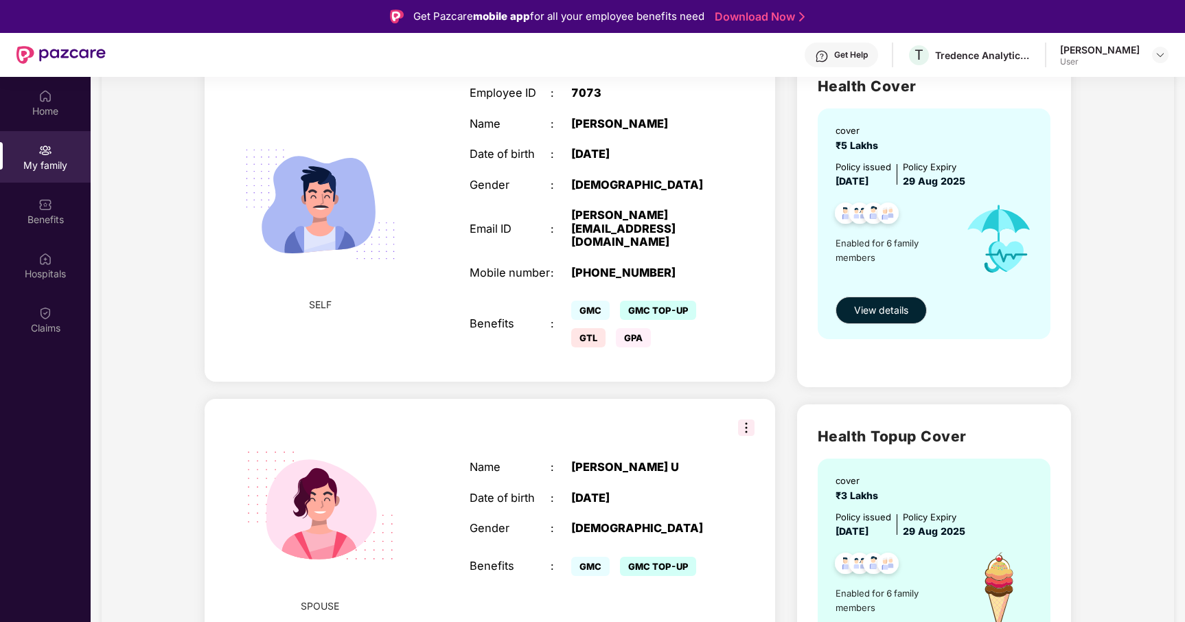
scroll to position [210, 0]
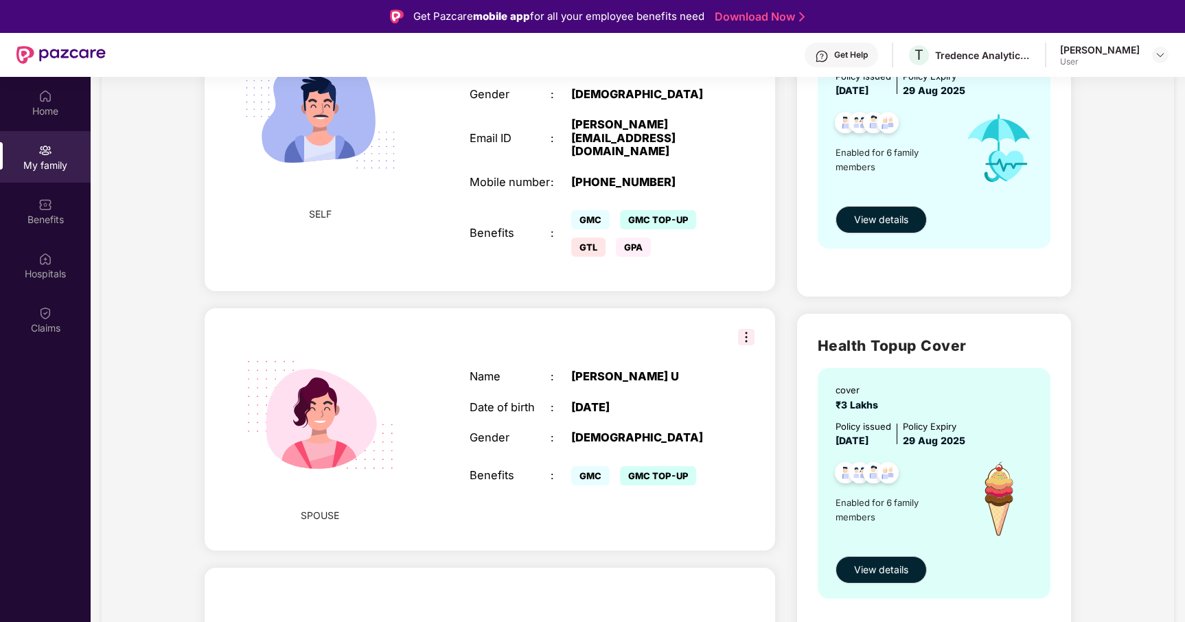
click at [742, 329] on img at bounding box center [746, 337] width 16 height 16
click at [690, 319] on div "SPOUSE Name : [PERSON_NAME] U Date of birth : [DEMOGRAPHIC_DATA] Gender : [DEMO…" at bounding box center [490, 429] width 570 height 242
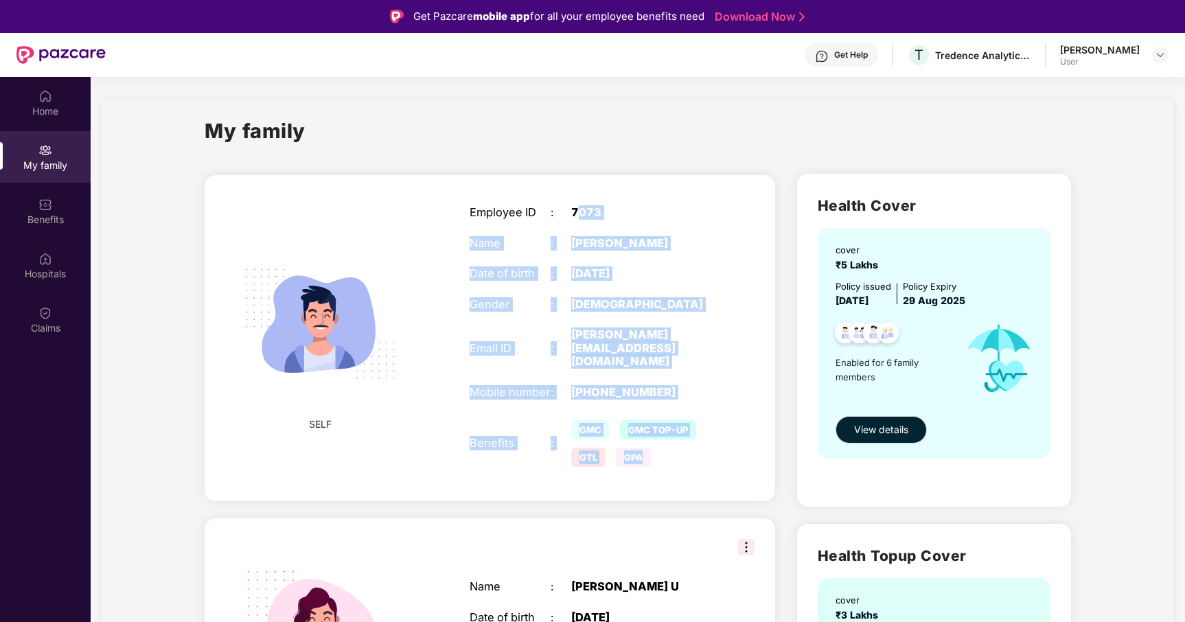
drag, startPoint x: 633, startPoint y: 287, endPoint x: 678, endPoint y: 460, distance: 178.1
click at [681, 460] on div "Employee ID : 7073 Name : [PERSON_NAME] Date of birth : [DEMOGRAPHIC_DATA] Gend…" at bounding box center [591, 338] width 271 height 299
click at [591, 448] on span "GTL" at bounding box center [588, 457] width 34 height 19
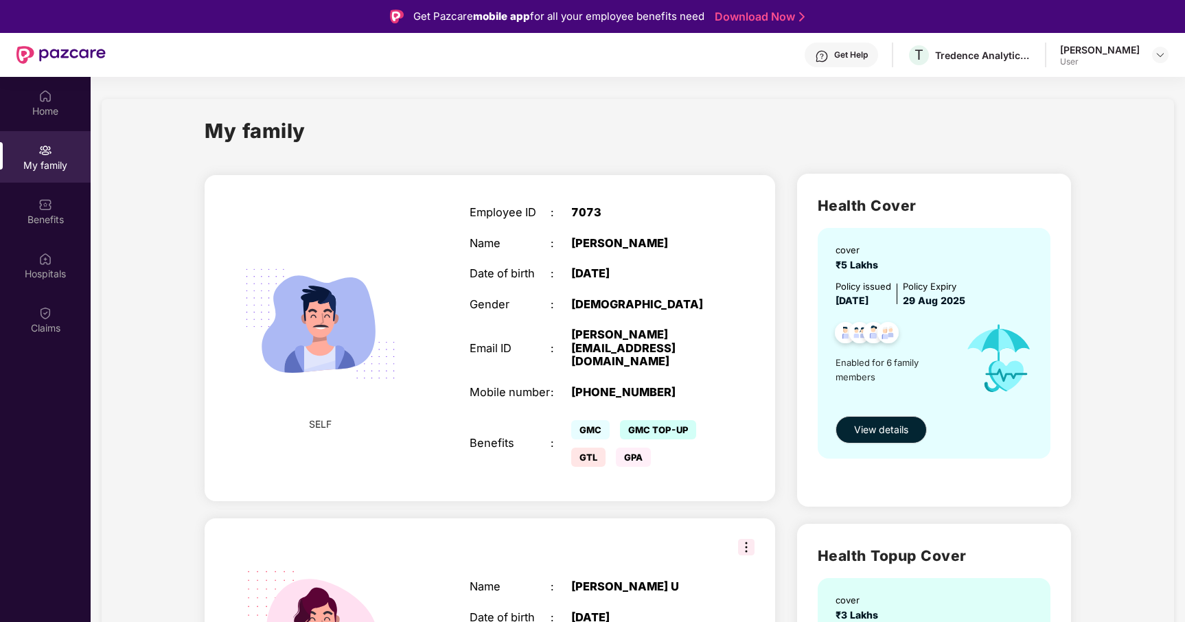
click at [590, 448] on span "GTL" at bounding box center [588, 457] width 34 height 19
click at [586, 420] on span "GMC" at bounding box center [590, 429] width 38 height 19
click at [683, 425] on span "GMC TOP-UP" at bounding box center [658, 429] width 76 height 19
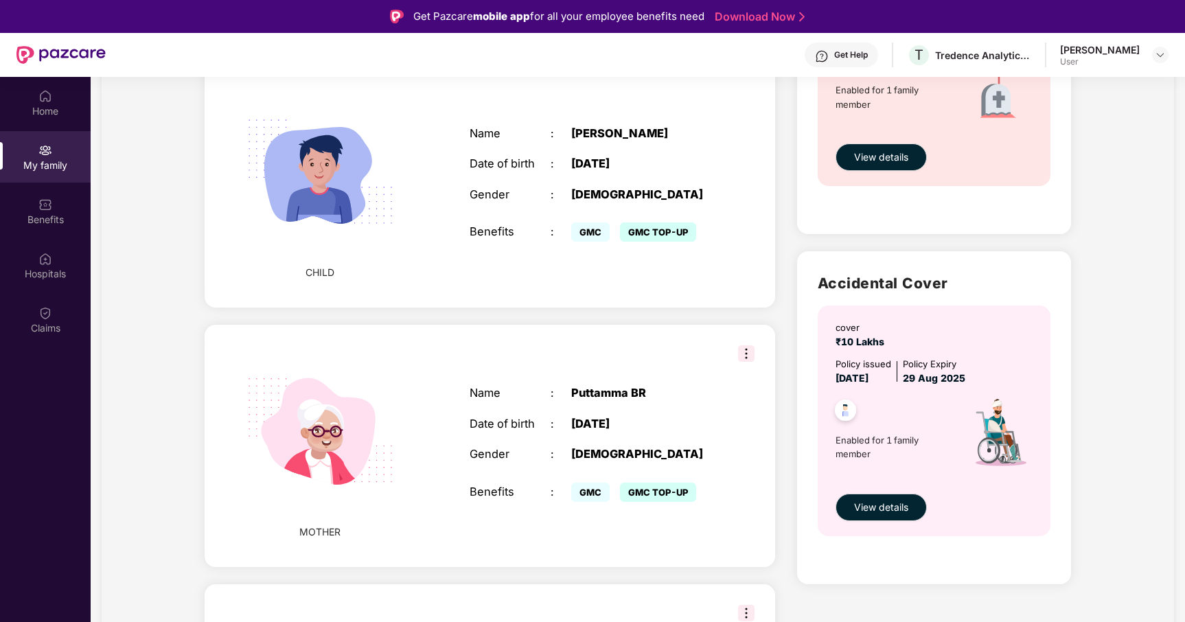
scroll to position [1144, 0]
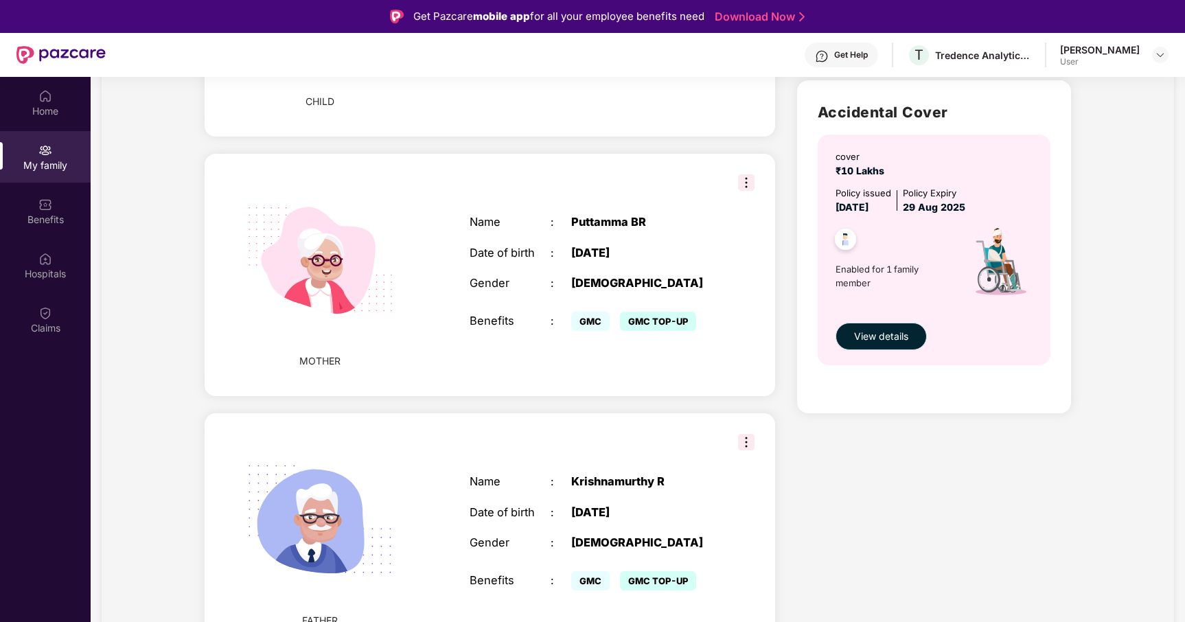
click at [881, 335] on span "View details" at bounding box center [881, 336] width 54 height 15
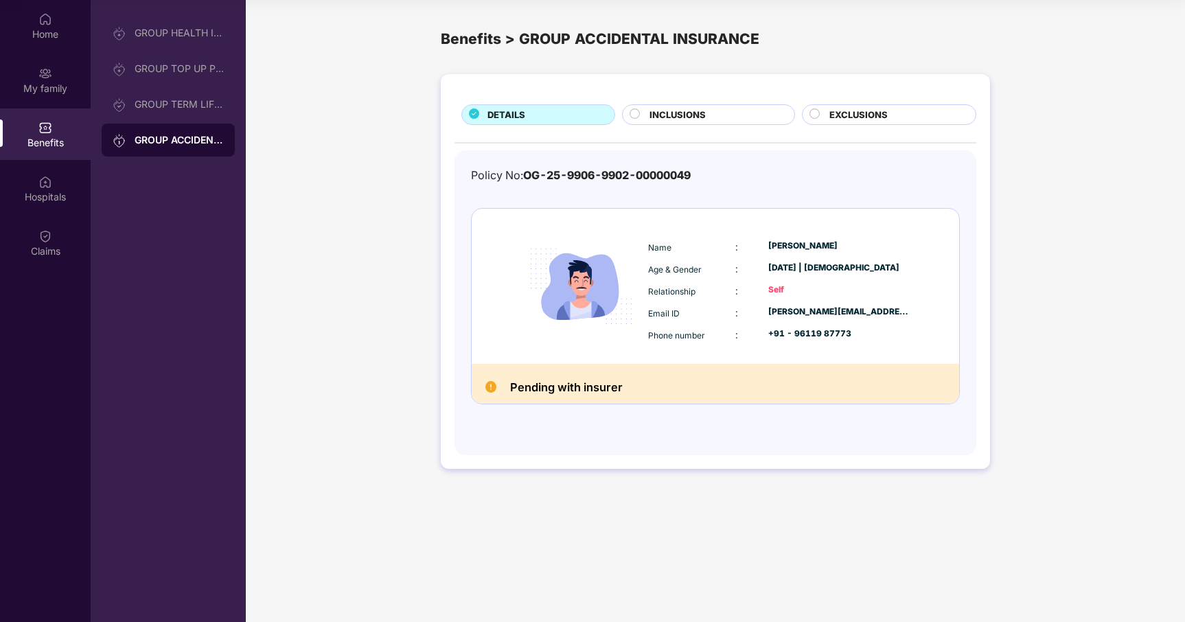
scroll to position [0, 0]
